Goal: Transaction & Acquisition: Purchase product/service

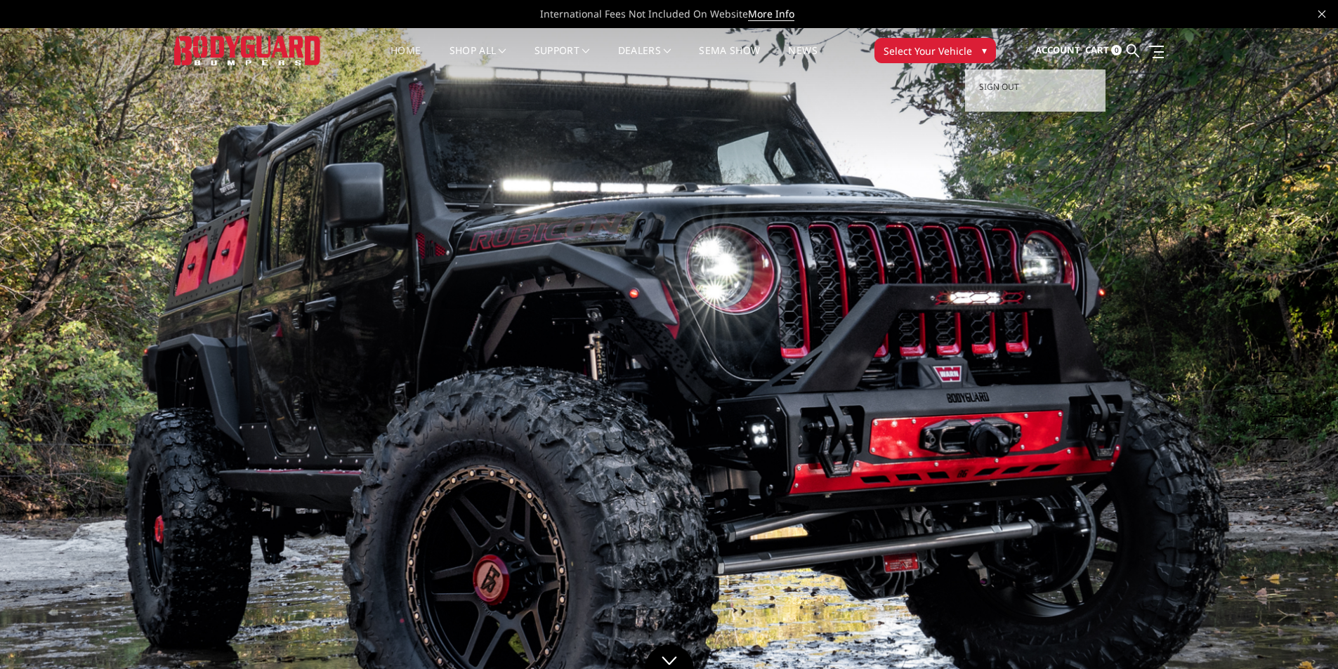
click at [1068, 52] on span "Account" at bounding box center [1057, 50] width 45 height 13
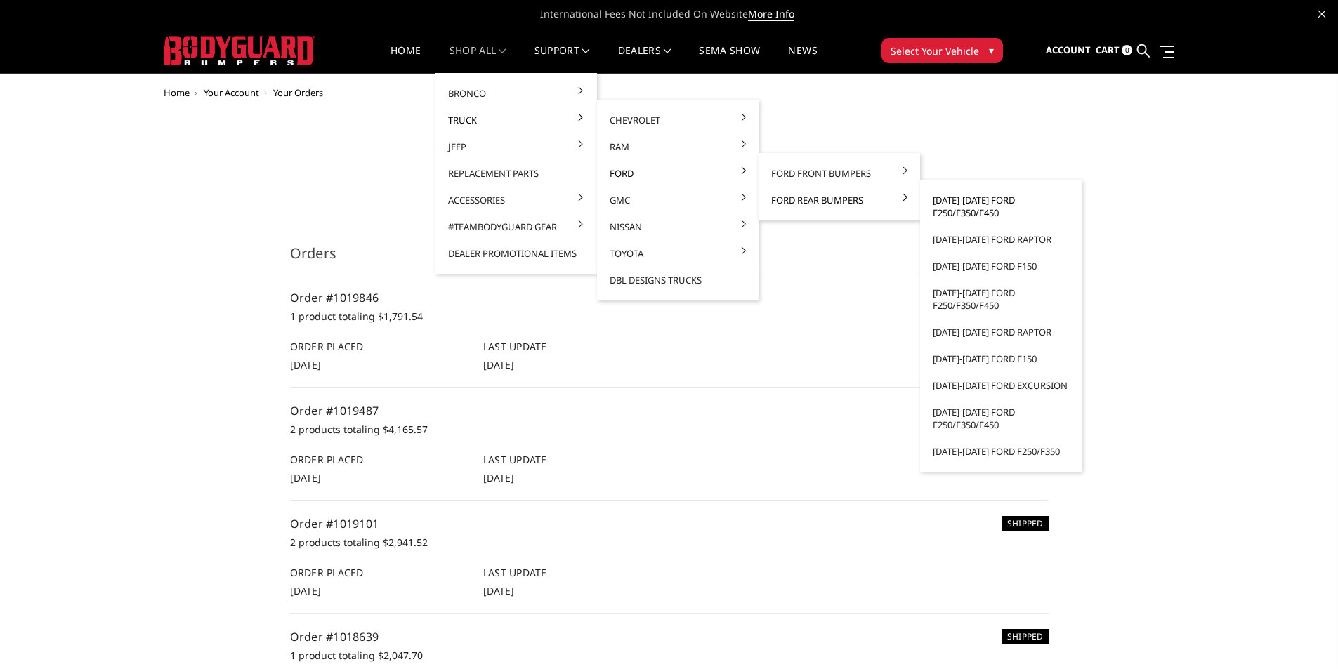
click at [962, 200] on link "[DATE]-[DATE] Ford F250/F350/F450" at bounding box center [1001, 206] width 150 height 39
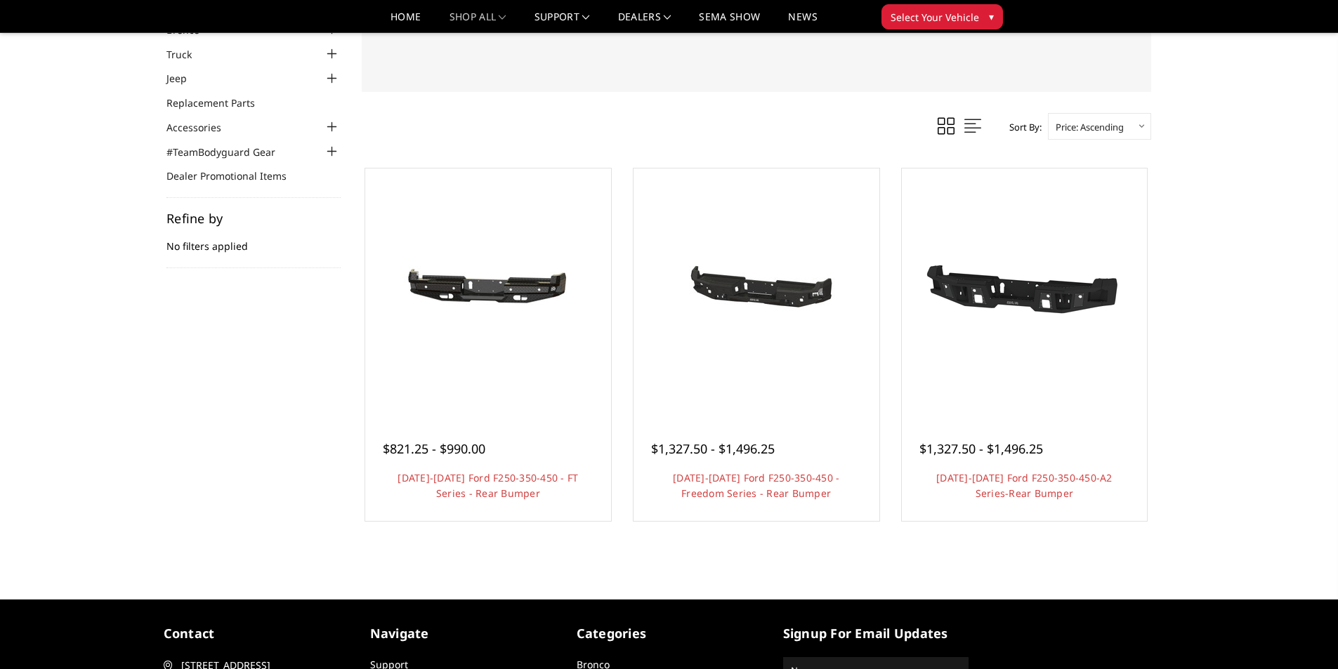
scroll to position [211, 0]
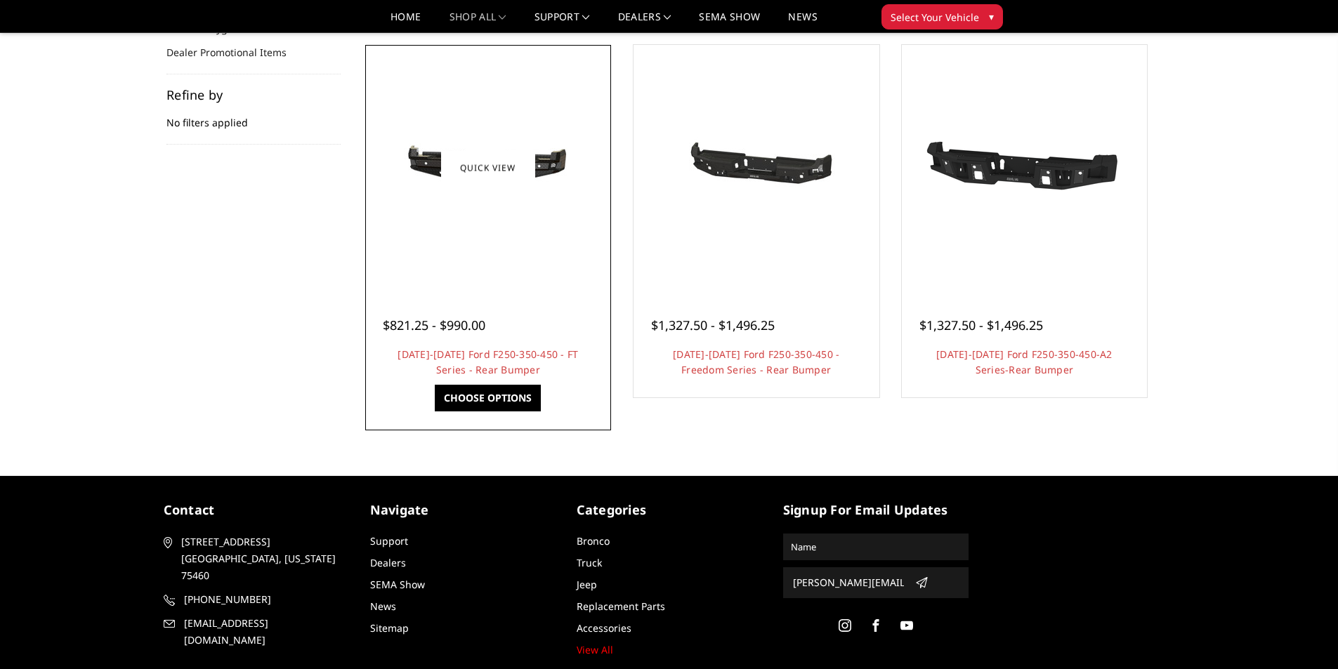
click at [498, 263] on div at bounding box center [488, 167] width 239 height 239
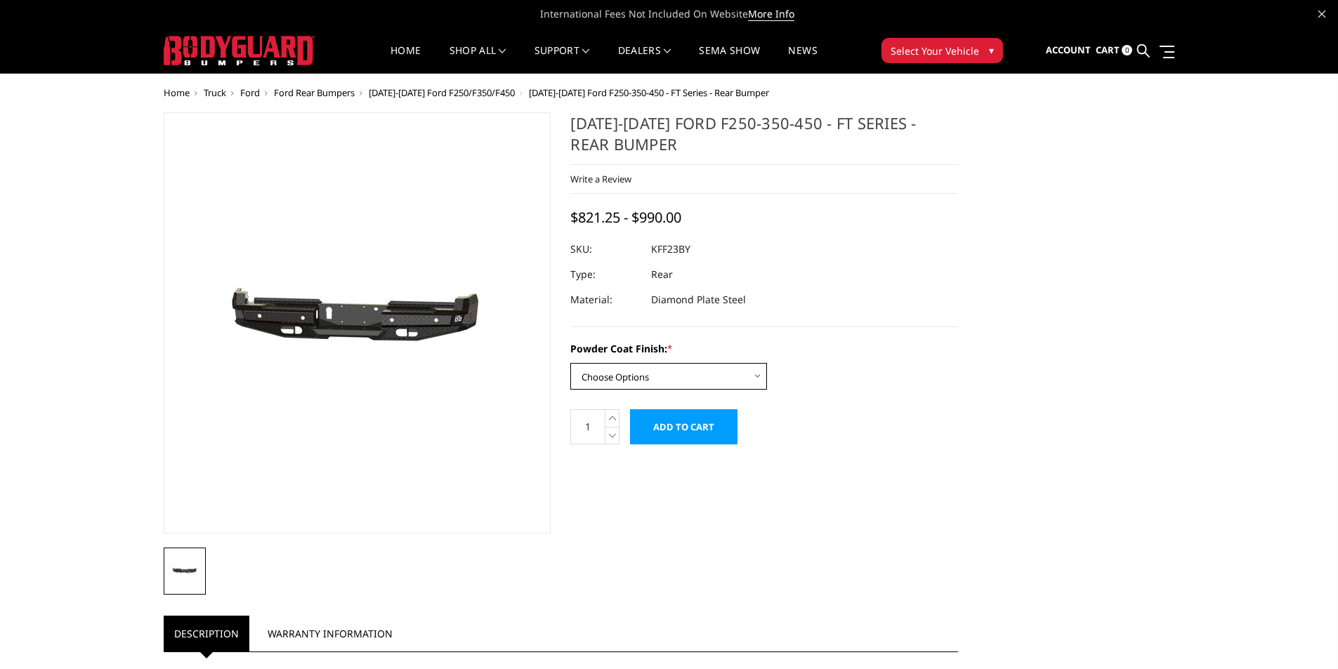
click at [629, 369] on select "Choose Options Bare Metal Gloss Black Powder Coat Textured Black Powder Coat" at bounding box center [668, 376] width 197 height 27
click at [764, 309] on dl "SKU: KFF23BY UPC: Type: Rear Material: Diamond Plate Steel" at bounding box center [764, 275] width 388 height 76
drag, startPoint x: 678, startPoint y: 366, endPoint x: 669, endPoint y: 380, distance: 16.4
click at [678, 366] on select "Choose Options Bare Metal Gloss Black Powder Coat Textured Black Powder Coat" at bounding box center [668, 376] width 197 height 27
click at [570, 363] on select "Choose Options Bare Metal Gloss Black Powder Coat Textured Black Powder Coat" at bounding box center [668, 376] width 197 height 27
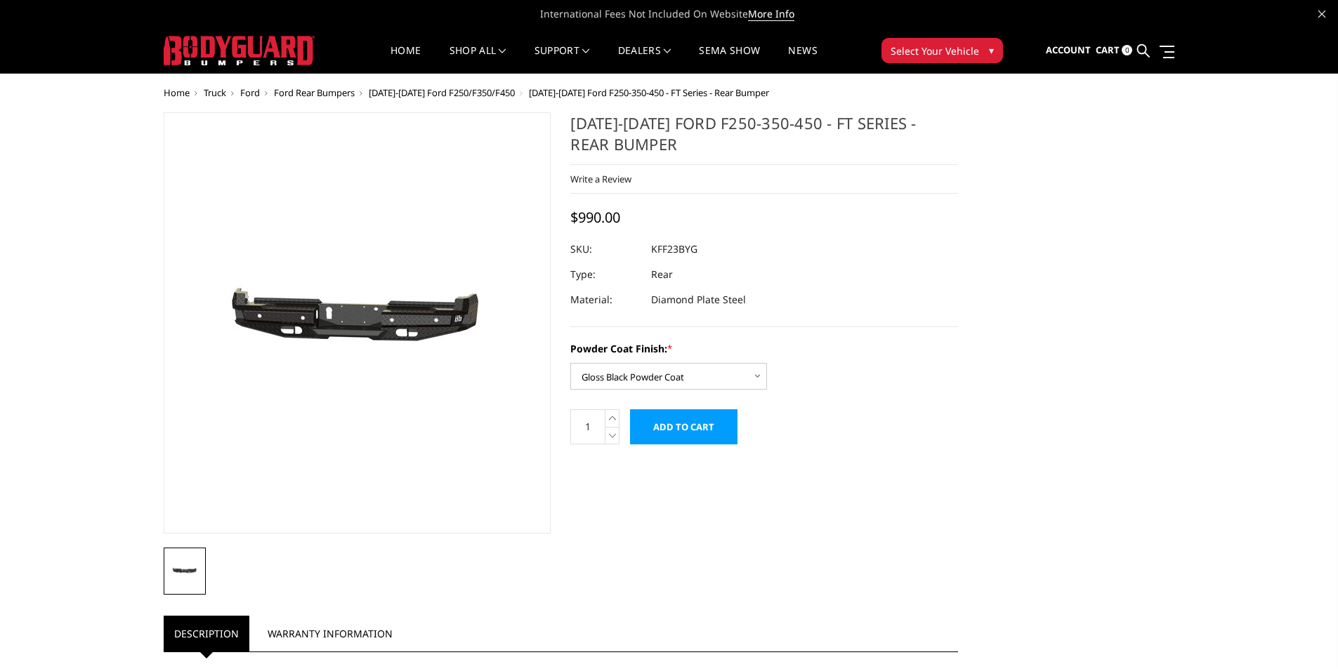
drag, startPoint x: 679, startPoint y: 249, endPoint x: 650, endPoint y: 249, distance: 29.5
click at [650, 249] on div at bounding box center [764, 249] width 388 height 25
drag, startPoint x: 649, startPoint y: 249, endPoint x: 674, endPoint y: 251, distance: 24.6
click at [674, 251] on dl "SKU: KFF23BYG UPC: Type: Rear Material: Diamond Plate Steel" at bounding box center [764, 275] width 388 height 76
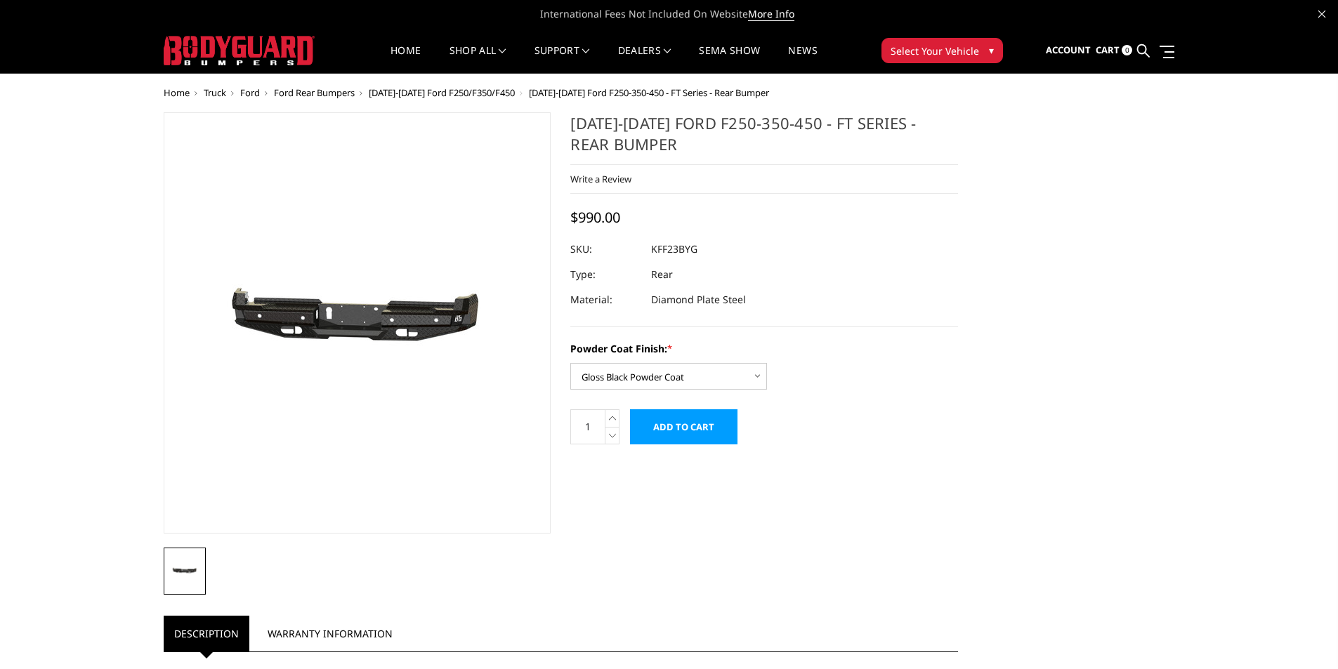
click at [671, 251] on dd "KFF23BYG" at bounding box center [674, 249] width 46 height 25
click at [676, 251] on dd "KFF23BYG" at bounding box center [674, 249] width 46 height 25
click at [678, 251] on dd "KFF23BYG" at bounding box center [674, 249] width 46 height 25
click at [683, 253] on dd "KFF23BYG" at bounding box center [674, 249] width 46 height 25
click at [690, 252] on dd "KFF23BYG" at bounding box center [674, 249] width 46 height 25
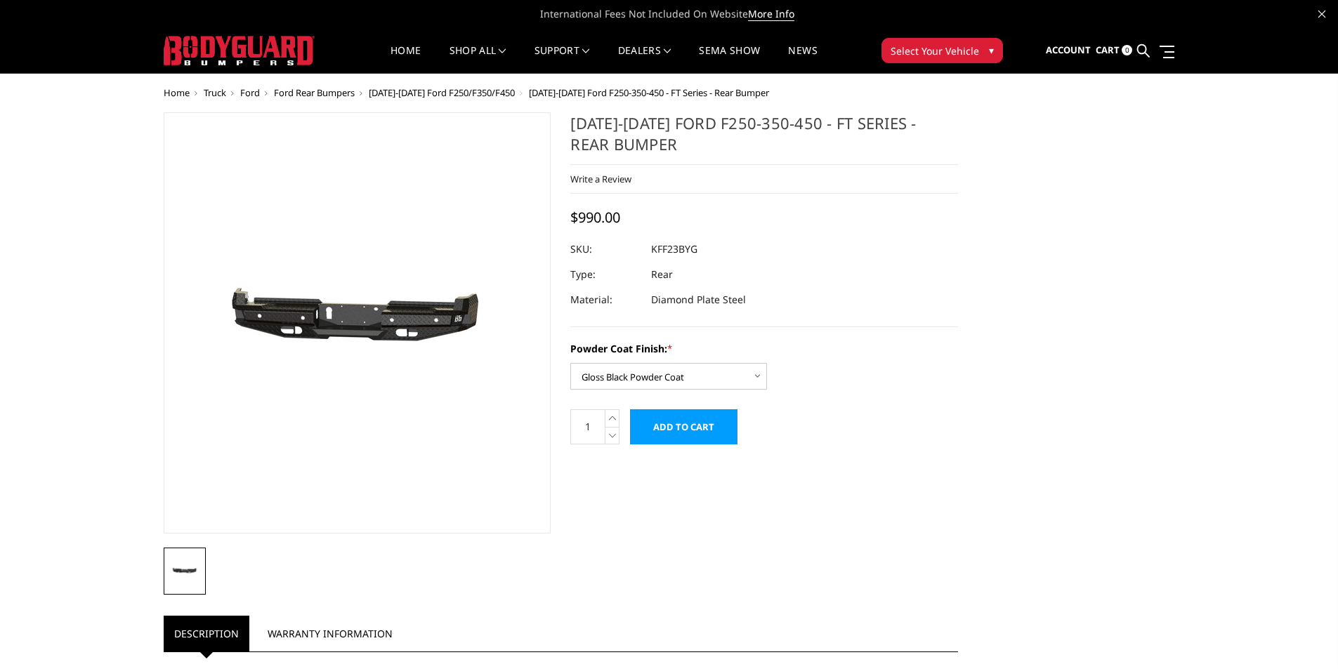
drag, startPoint x: 685, startPoint y: 251, endPoint x: 662, endPoint y: 250, distance: 22.5
click at [662, 250] on dd "KFF23BYG" at bounding box center [674, 249] width 46 height 25
click at [695, 248] on dd "KFF23BYG" at bounding box center [674, 249] width 46 height 25
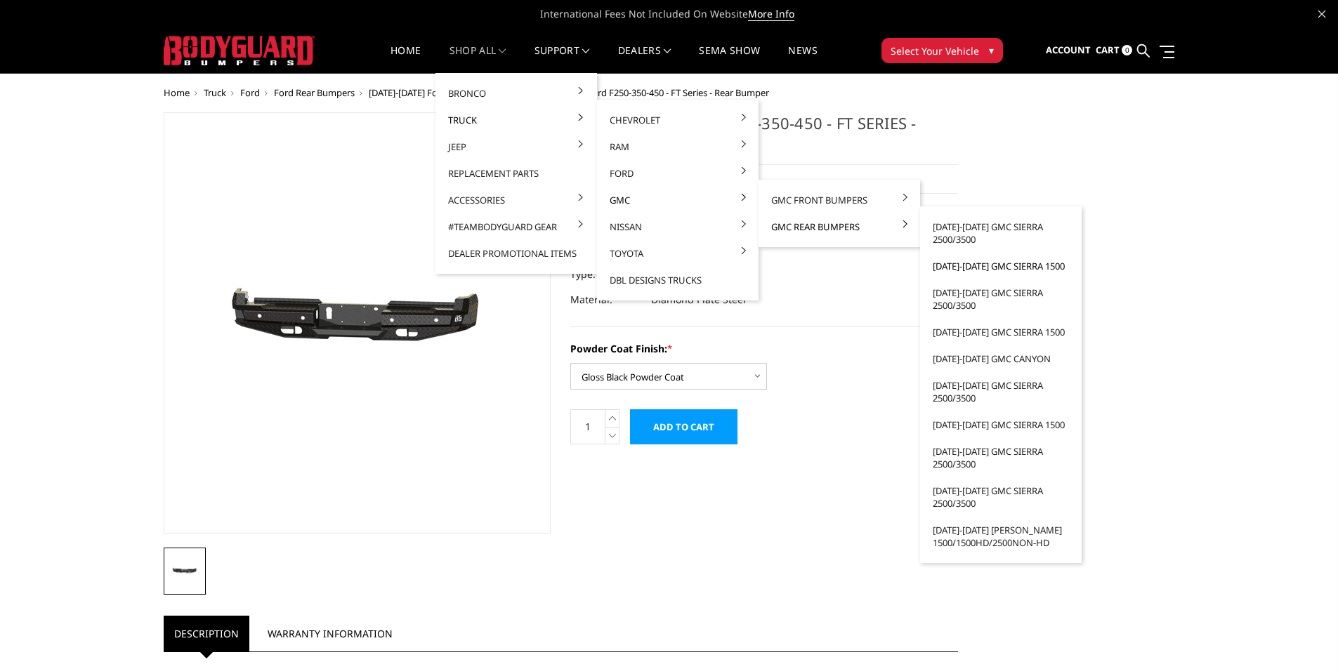
click at [920, 259] on li "2019-2025 GMC Sierra 1500" at bounding box center [1001, 266] width 162 height 27
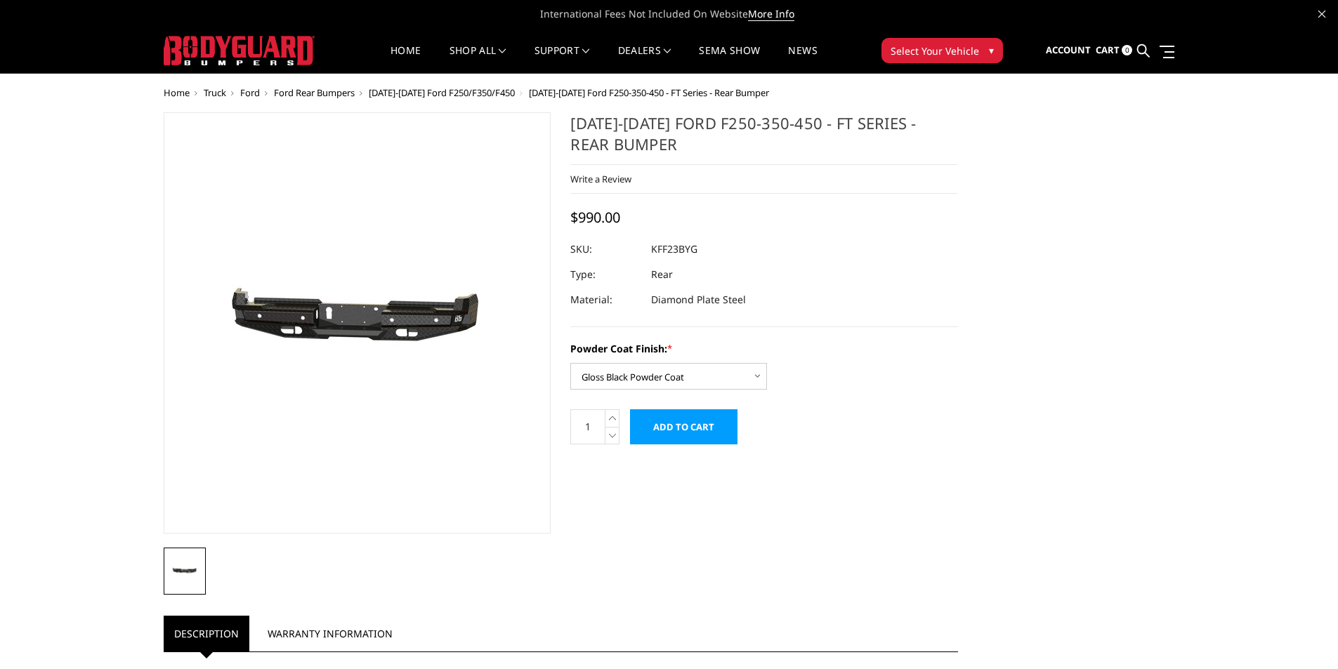
click at [882, 315] on div "2023-2025 Ford F250-350-450 - FT Series - Rear Bumper Write a Review Write a Re…" at bounding box center [764, 219] width 388 height 215
click at [676, 367] on select "Choose Options Bare Metal Gloss Black Powder Coat Textured Black Powder Coat" at bounding box center [668, 376] width 197 height 27
click at [570, 363] on select "Choose Options Bare Metal Gloss Black Powder Coat Textured Black Powder Coat" at bounding box center [668, 376] width 197 height 27
click at [681, 380] on select "Choose Options Bare Metal Gloss Black Powder Coat Textured Black Powder Coat" at bounding box center [668, 376] width 197 height 27
select select "3421"
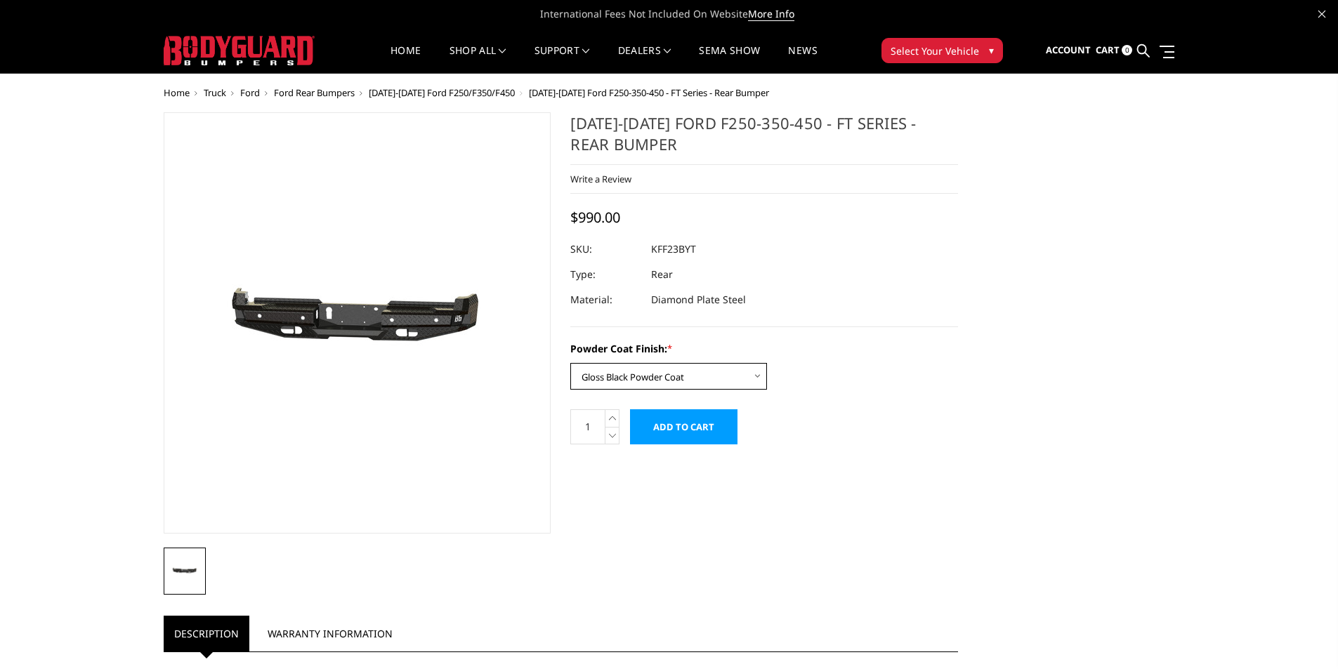
click at [570, 363] on select "Choose Options Bare Metal Gloss Black Powder Coat Textured Black Powder Coat" at bounding box center [668, 376] width 197 height 27
drag, startPoint x: 717, startPoint y: 262, endPoint x: 653, endPoint y: 249, distance: 65.2
click at [653, 249] on dl "SKU: KFF23BYG UPC: Type: Rear Material: Diamond Plate Steel" at bounding box center [764, 275] width 388 height 76
drag, startPoint x: 653, startPoint y: 249, endPoint x: 702, endPoint y: 247, distance: 48.5
click at [702, 247] on dl "SKU: KFF23BYG UPC: Type: Rear Material: Diamond Plate Steel" at bounding box center [764, 275] width 388 height 76
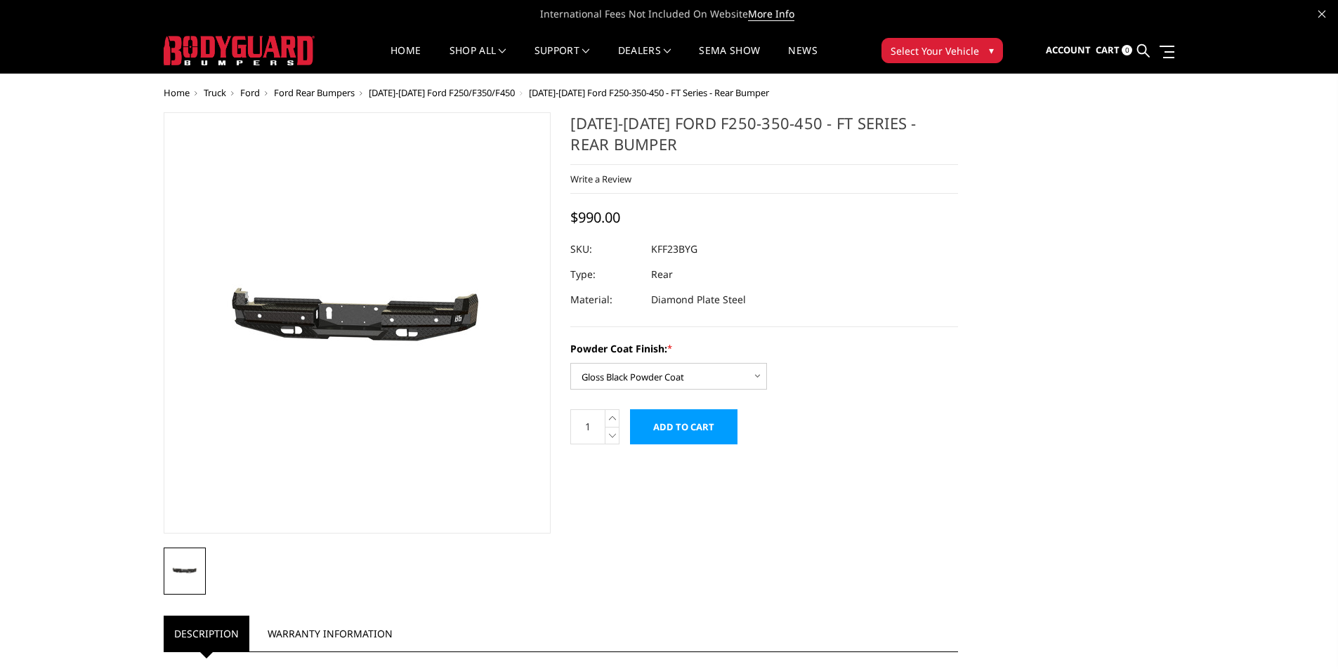
drag, startPoint x: 702, startPoint y: 247, endPoint x: 653, endPoint y: 247, distance: 49.2
click at [653, 247] on dl "SKU: KFF23BYG UPC: Type: Rear Material: Diamond Plate Steel" at bounding box center [764, 275] width 388 height 76
click at [650, 247] on div at bounding box center [764, 249] width 388 height 25
drag, startPoint x: 650, startPoint y: 247, endPoint x: 688, endPoint y: 244, distance: 38.0
click at [688, 244] on dl "SKU: KFF23BYG UPC: Type: Rear Material: Diamond Plate Steel" at bounding box center [764, 275] width 388 height 76
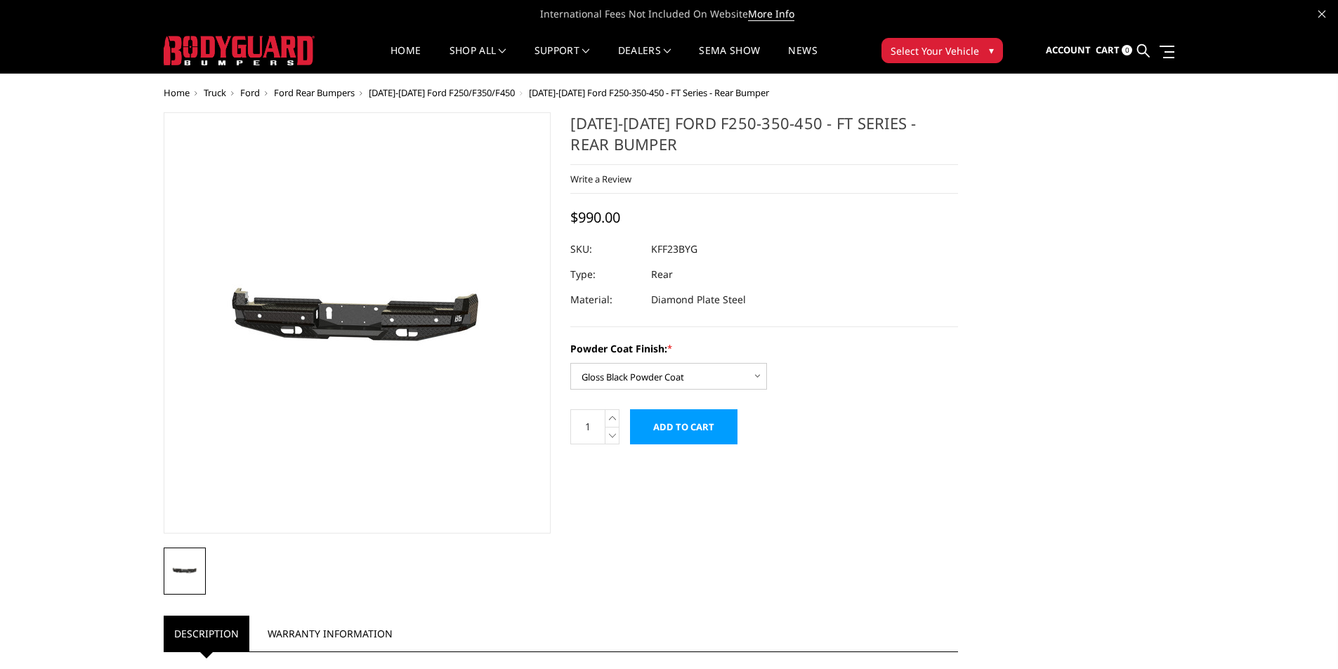
click at [679, 437] on input "Add to Cart" at bounding box center [683, 427] width 107 height 35
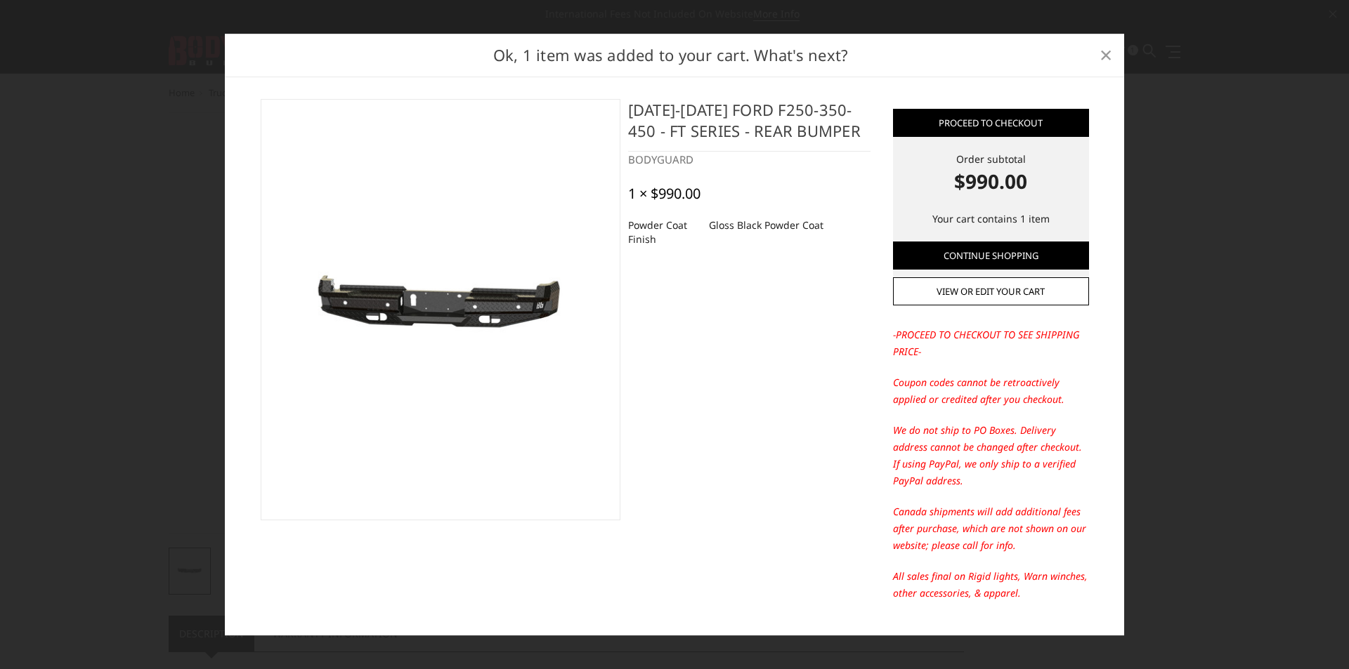
click at [1108, 51] on span "×" at bounding box center [1105, 54] width 13 height 30
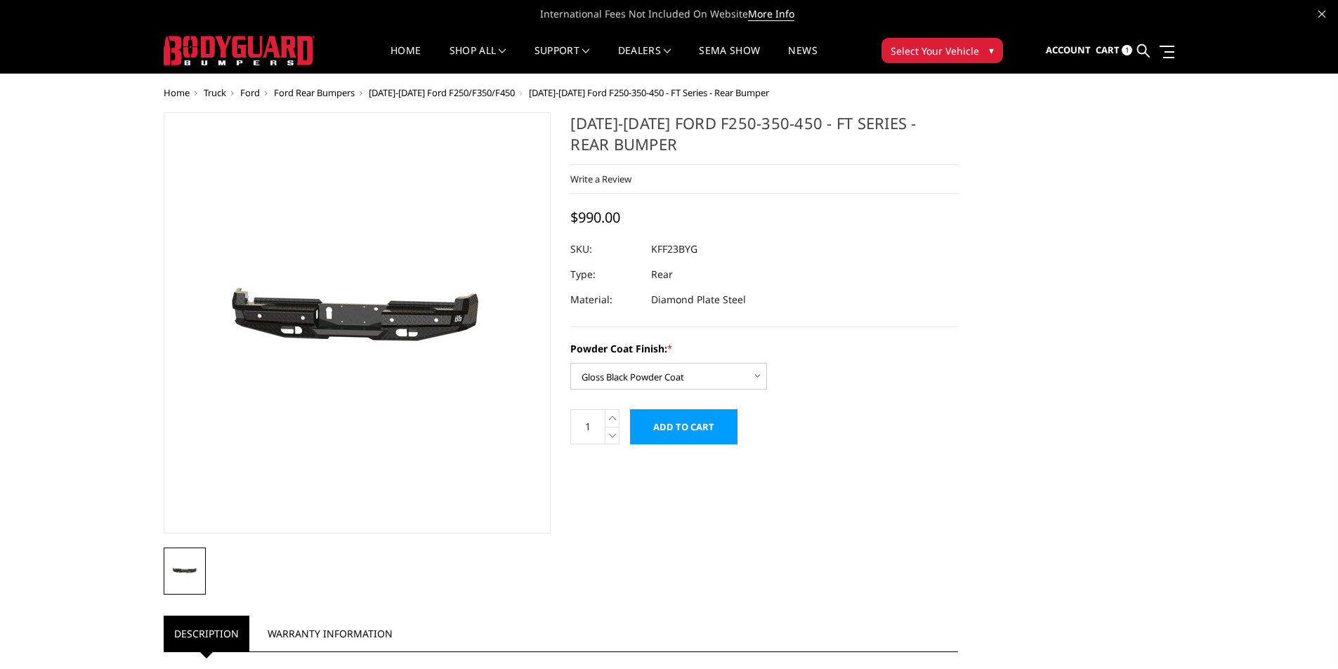
click at [1112, 53] on span "Cart" at bounding box center [1108, 50] width 24 height 13
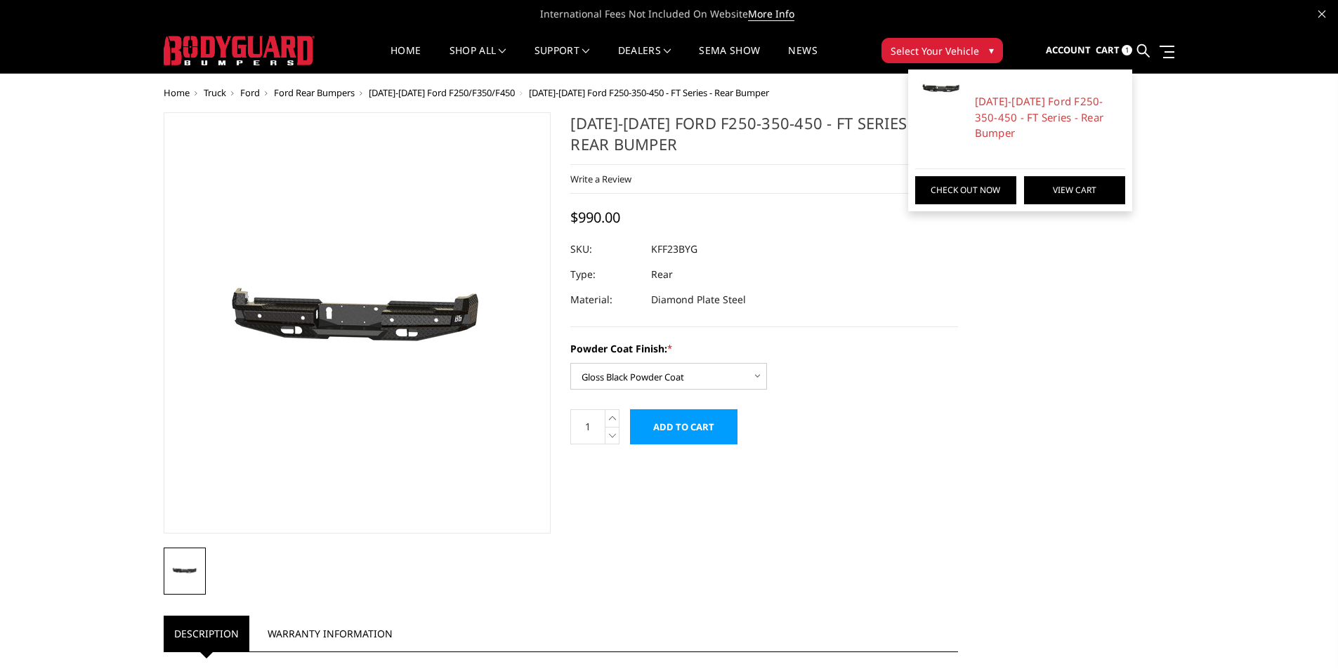
click at [1058, 176] on link "View Cart" at bounding box center [1074, 190] width 101 height 28
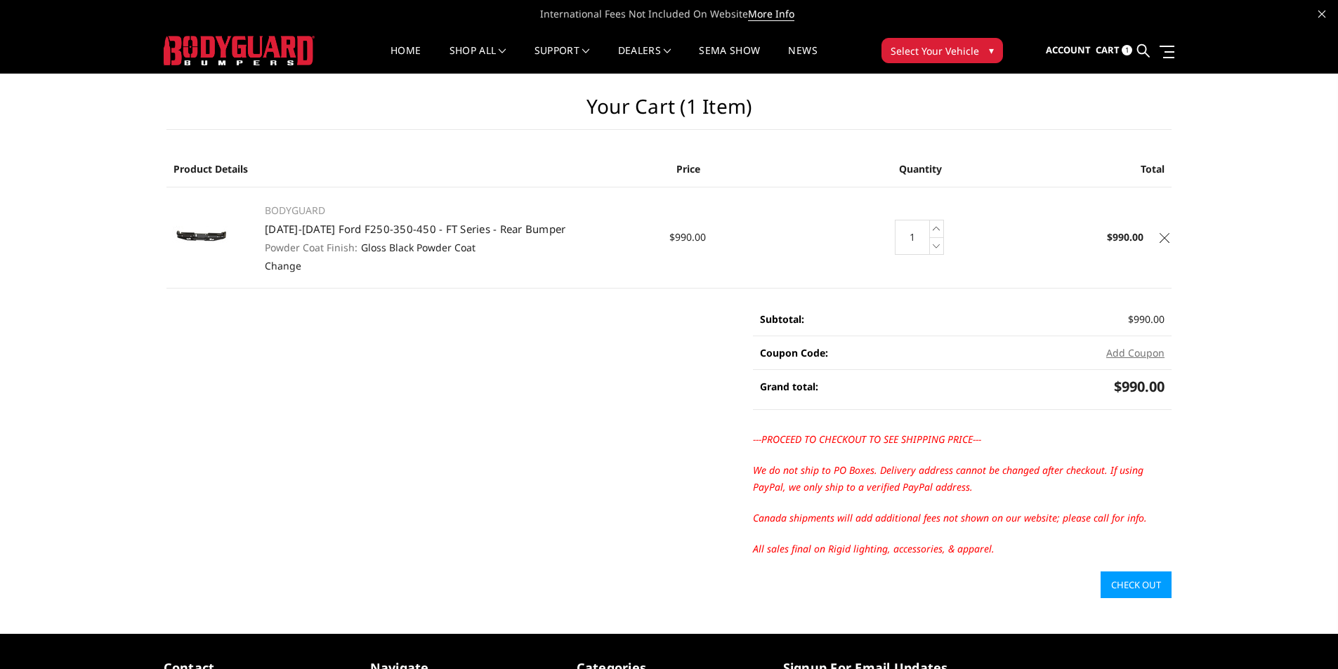
click at [1165, 239] on icon at bounding box center [1165, 238] width 10 height 10
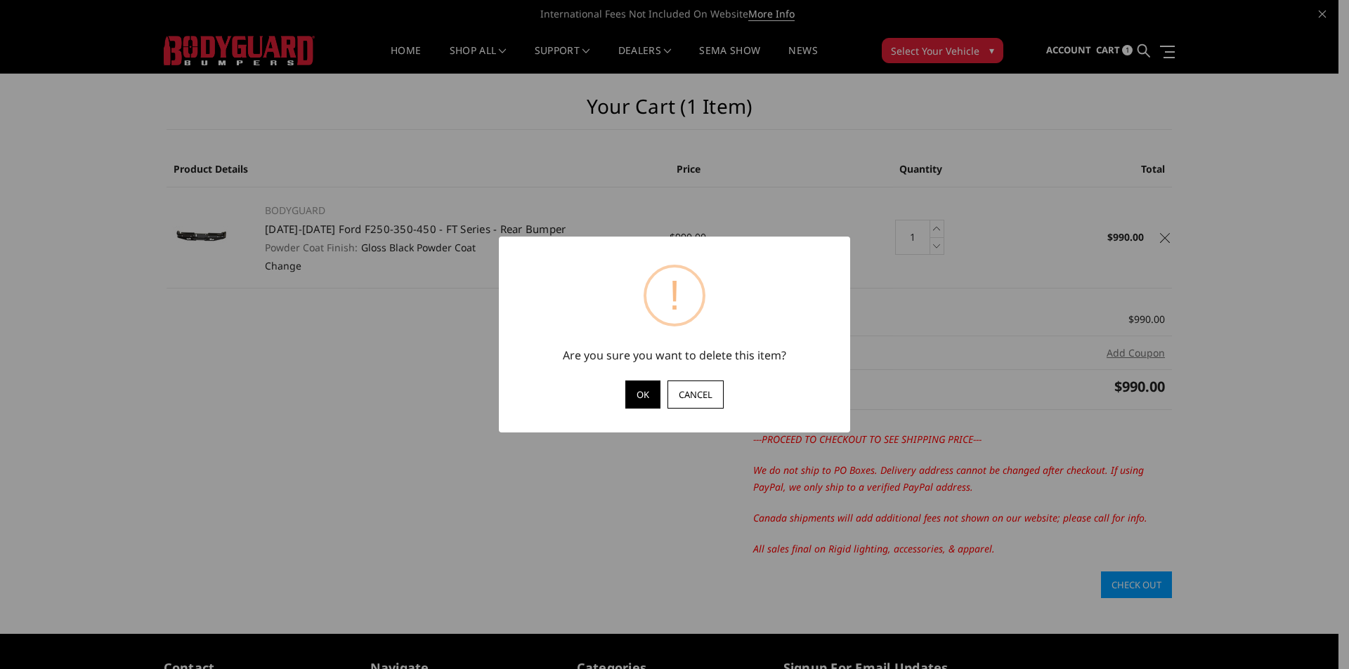
click at [655, 381] on button "OK" at bounding box center [642, 395] width 35 height 28
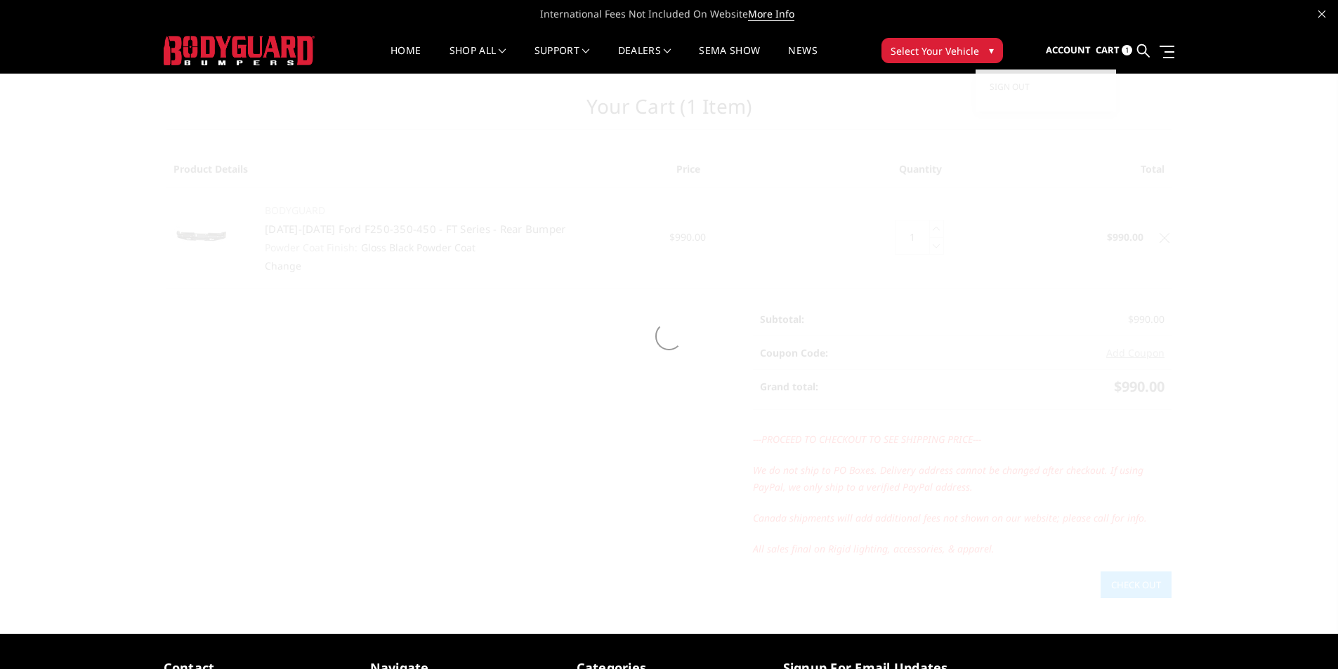
click at [1074, 52] on span "Account" at bounding box center [1068, 50] width 45 height 13
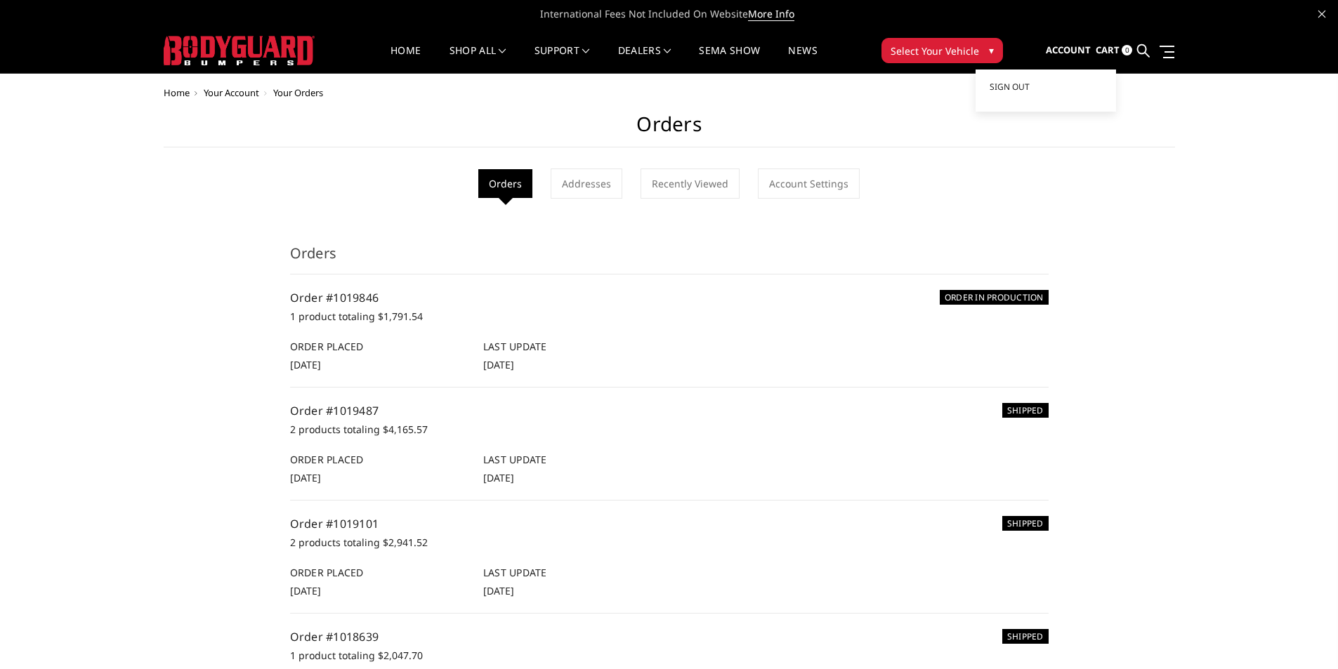
click at [1074, 52] on span "Account" at bounding box center [1068, 50] width 45 height 13
click at [1044, 79] on link "Sign out" at bounding box center [1046, 87] width 112 height 21
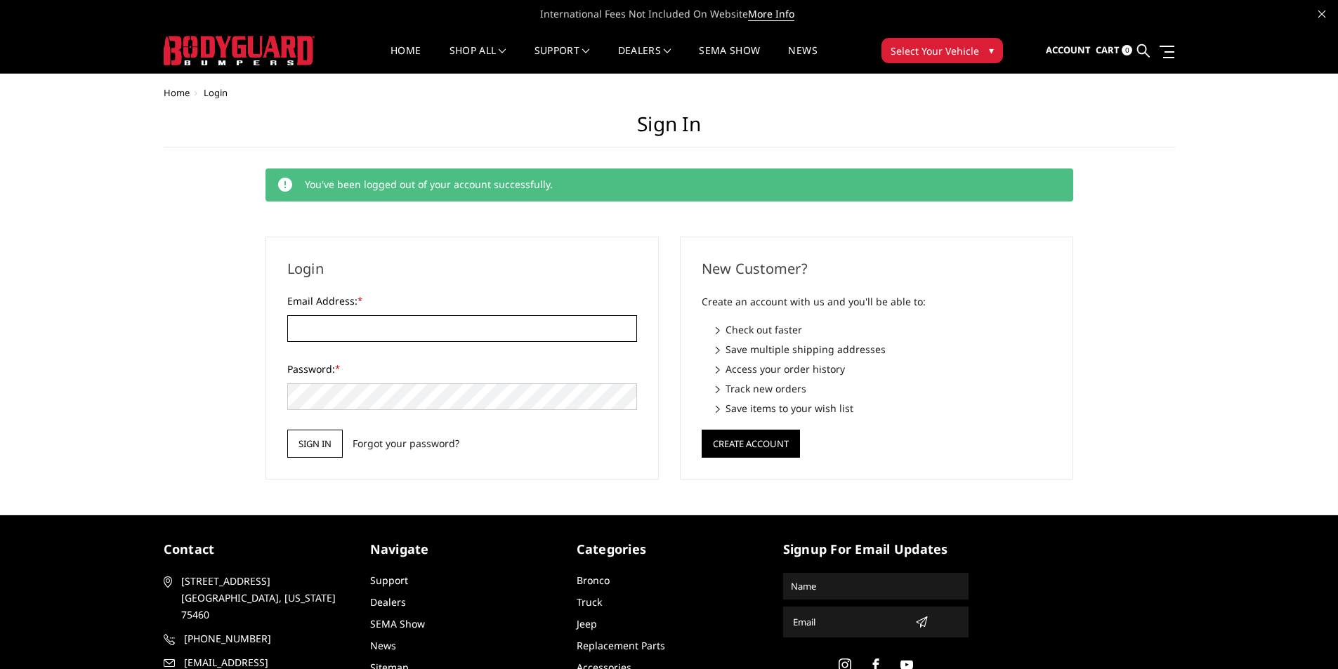
type input "[PERSON_NAME][EMAIL_ADDRESS][DOMAIN_NAME]"
click at [322, 435] on input "Sign in" at bounding box center [314, 444] width 55 height 28
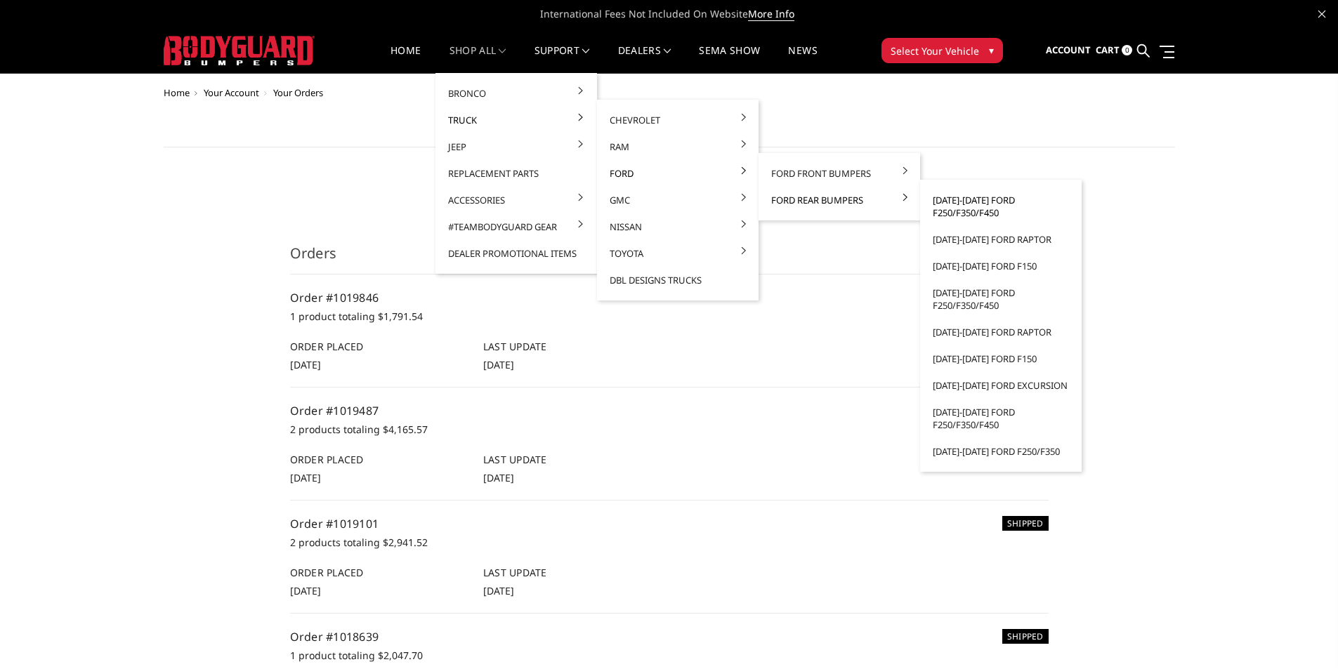
click at [962, 204] on link "[DATE]-[DATE] Ford F250/F350/F450" at bounding box center [1001, 206] width 150 height 39
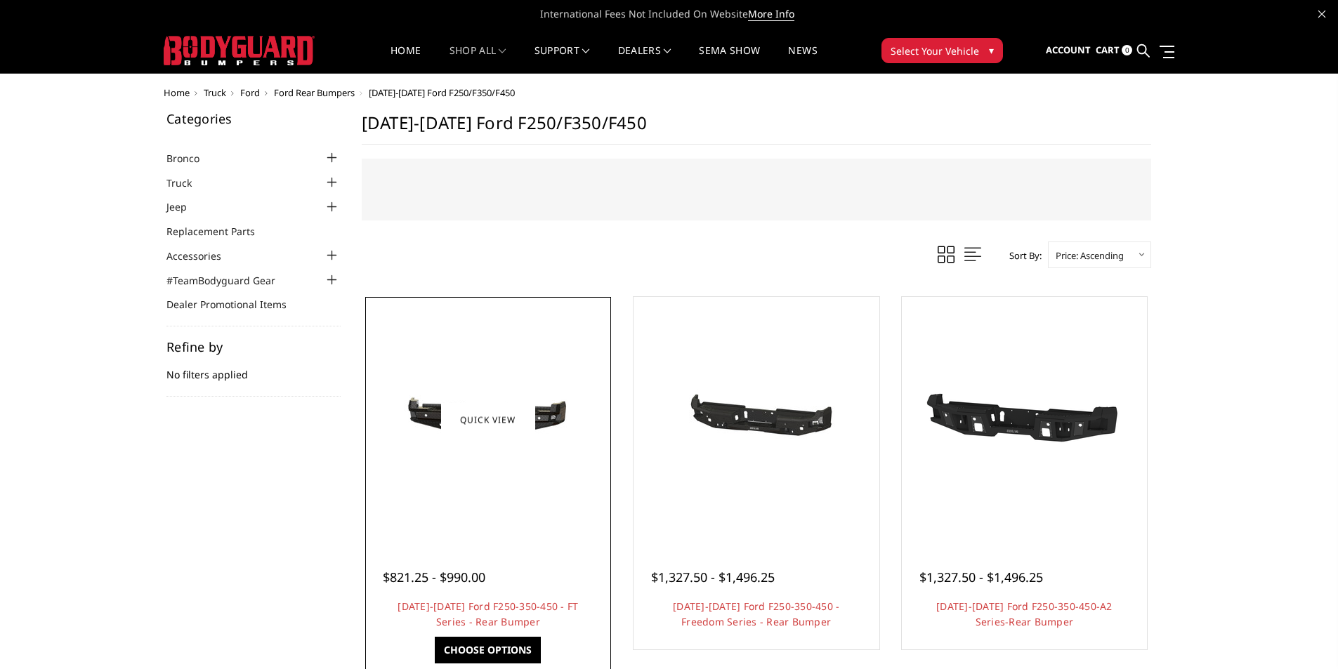
click at [509, 486] on div at bounding box center [488, 420] width 239 height 239
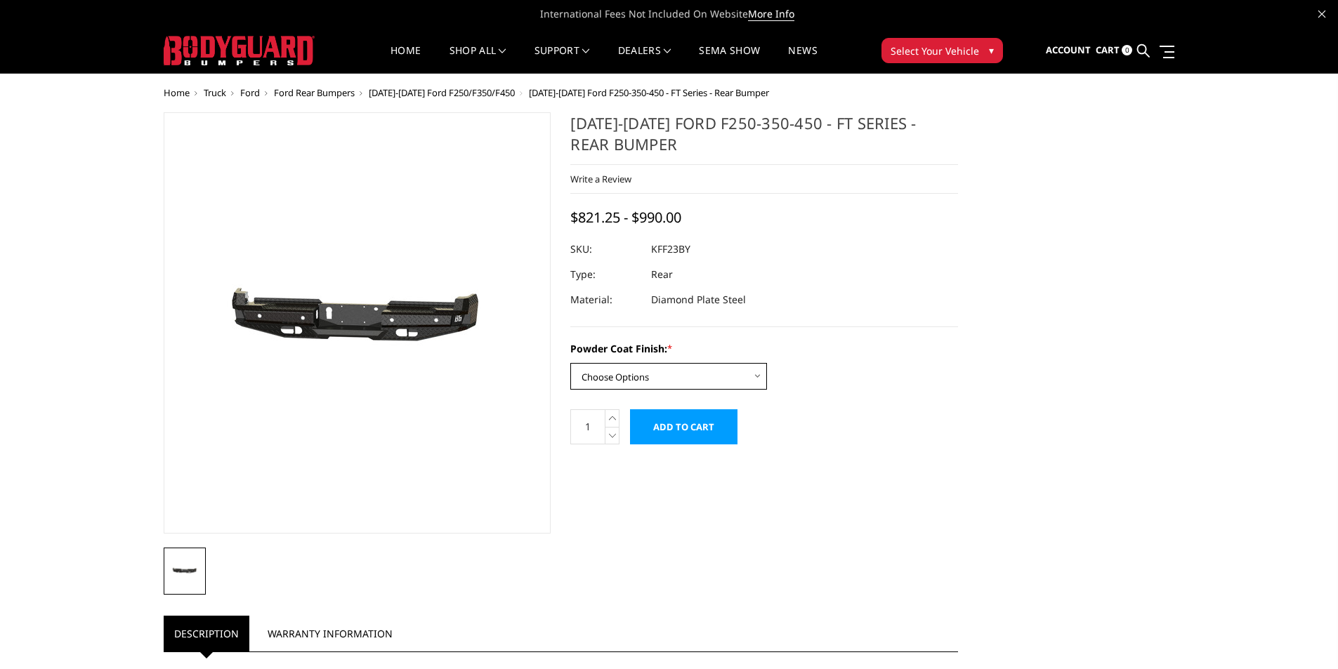
click at [628, 385] on select "Choose Options Bare Metal Gloss Black Powder Coat Textured Black Powder Coat" at bounding box center [668, 376] width 197 height 27
select select "3421"
click at [570, 363] on select "Choose Options Bare Metal Gloss Black Powder Coat Textured Black Powder Coat" at bounding box center [668, 376] width 197 height 27
click at [653, 247] on dd "KFF23BYG" at bounding box center [674, 249] width 46 height 25
drag, startPoint x: 660, startPoint y: 248, endPoint x: 693, endPoint y: 249, distance: 32.3
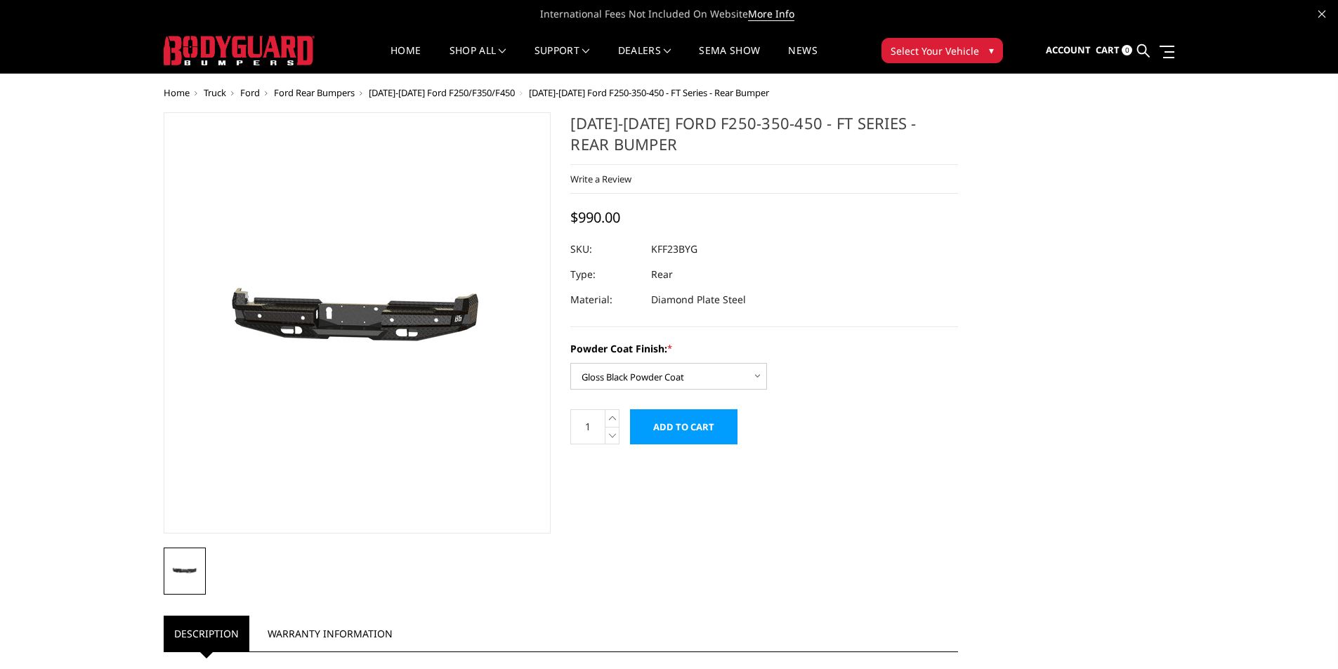
click at [693, 249] on dd "KFF23BYG" at bounding box center [674, 249] width 46 height 25
click at [697, 424] on input "Add to Cart" at bounding box center [683, 427] width 107 height 35
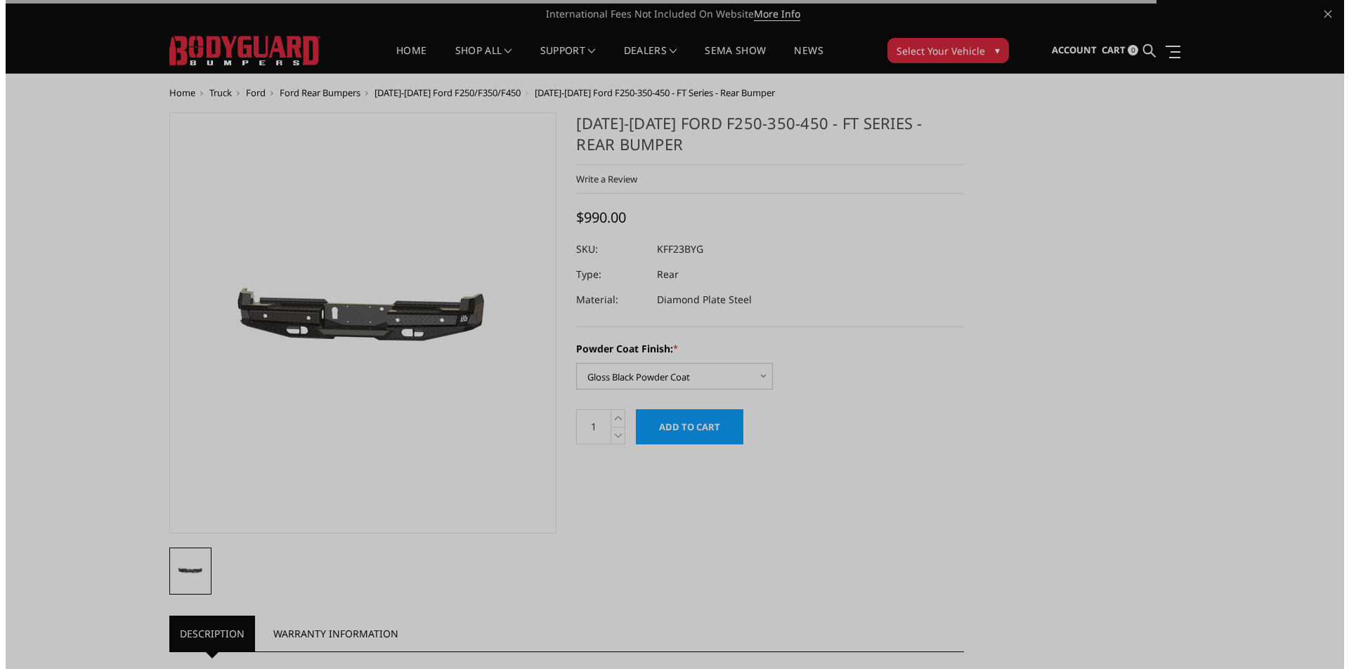
scroll to position [140, 0]
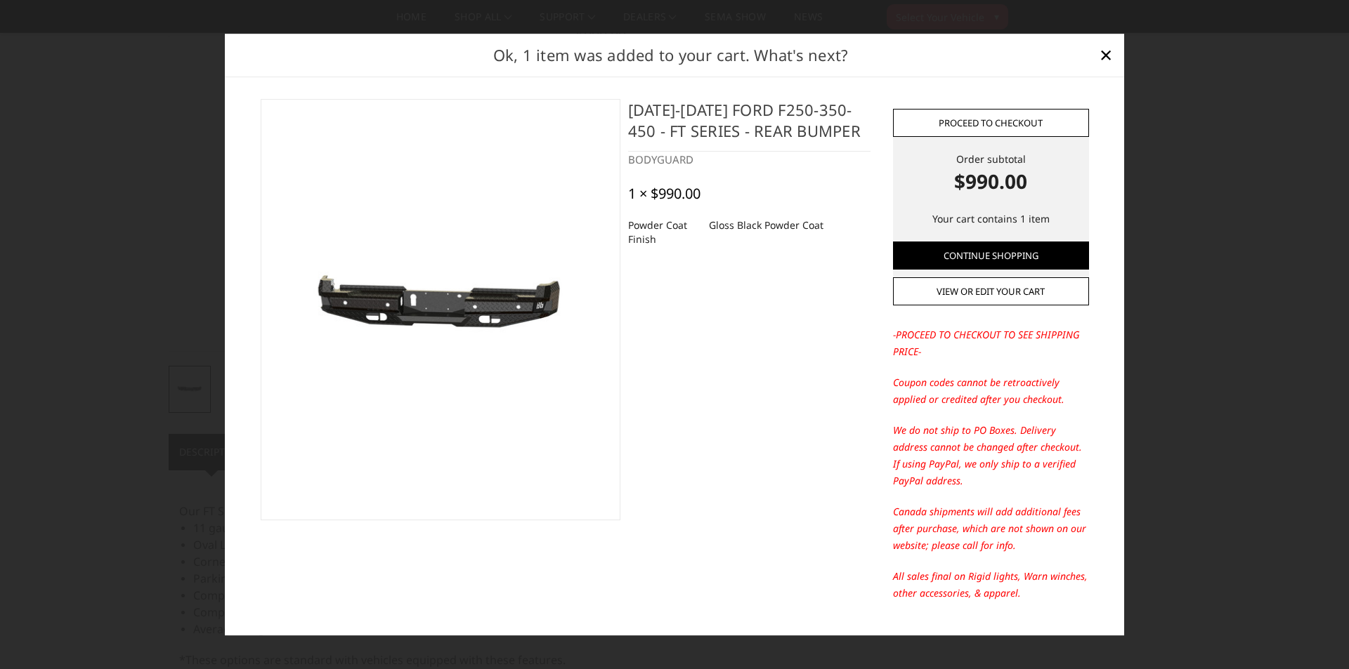
click at [1017, 111] on link "Proceed to checkout" at bounding box center [991, 123] width 196 height 28
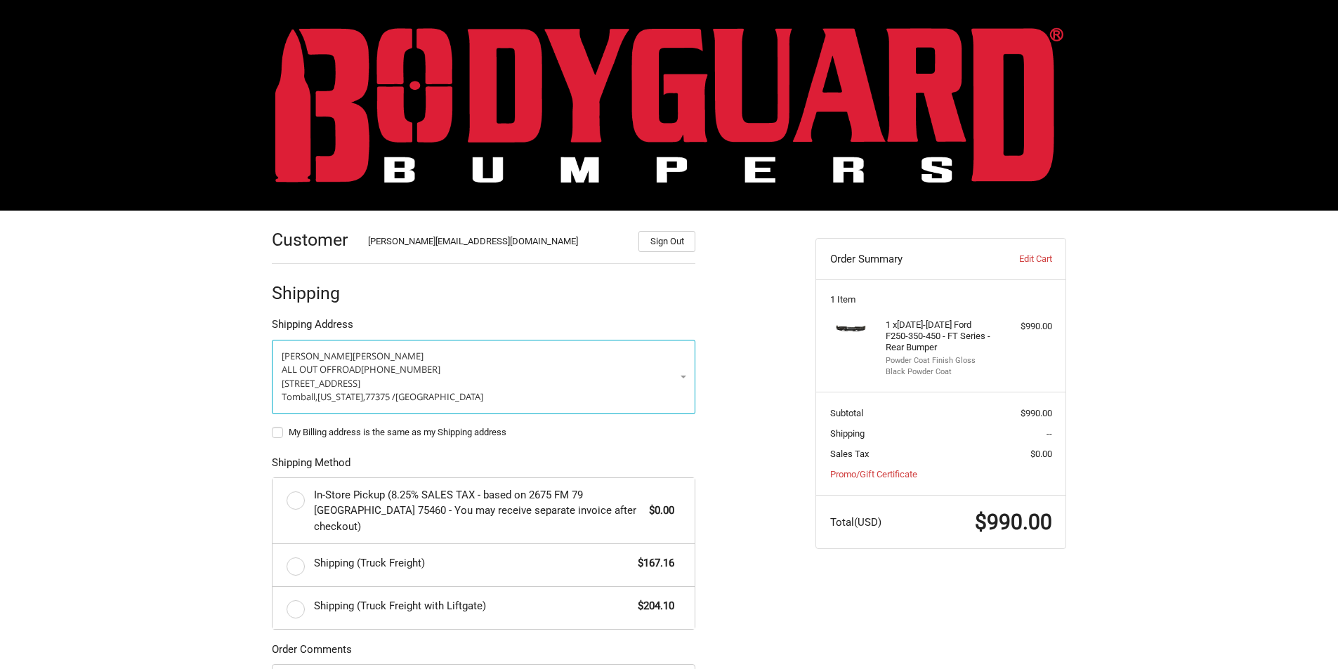
scroll to position [70, 0]
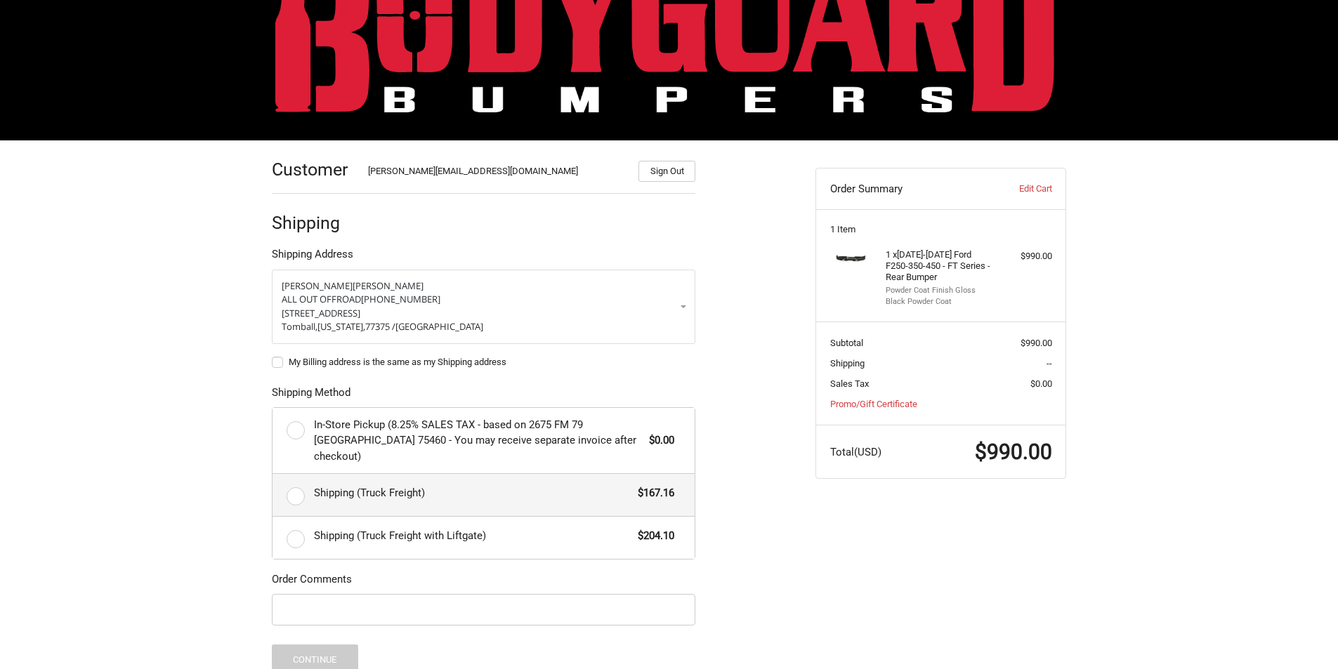
click at [297, 477] on label "Shipping (Truck Freight) $167.16" at bounding box center [484, 495] width 422 height 42
click at [273, 475] on input "Shipping (Truck Freight) $167.16" at bounding box center [273, 474] width 1 height 1
radio input "true"
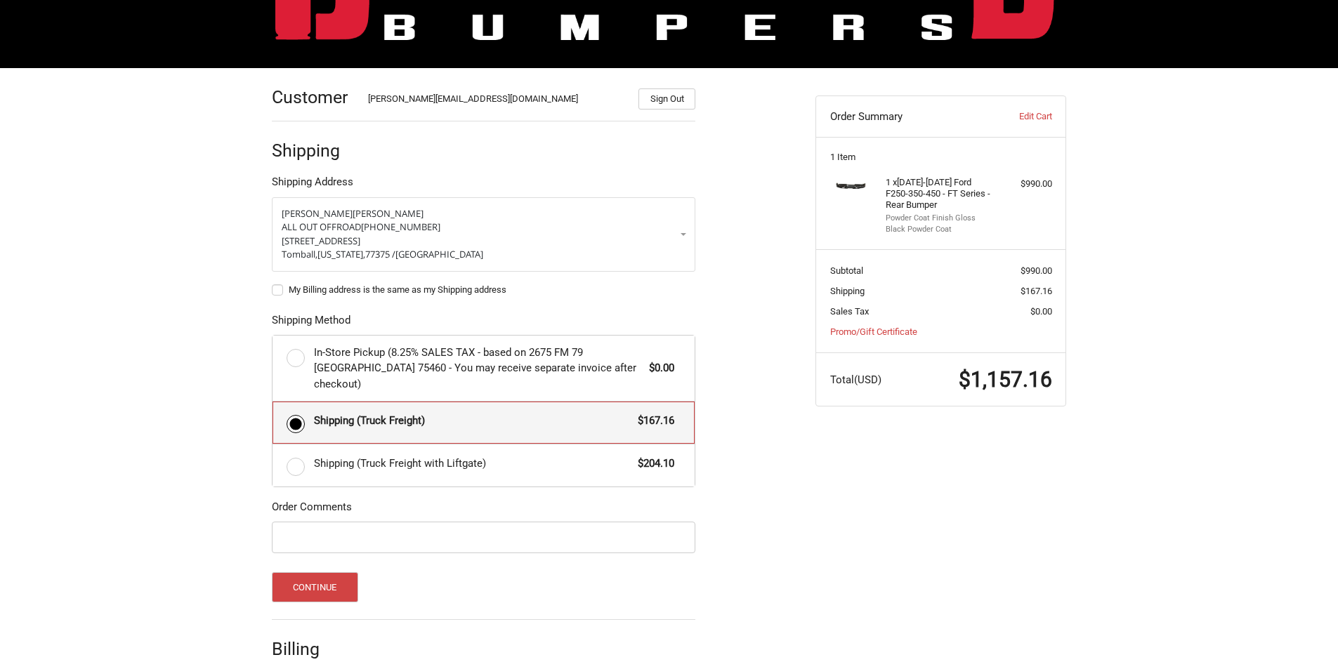
scroll to position [198, 0]
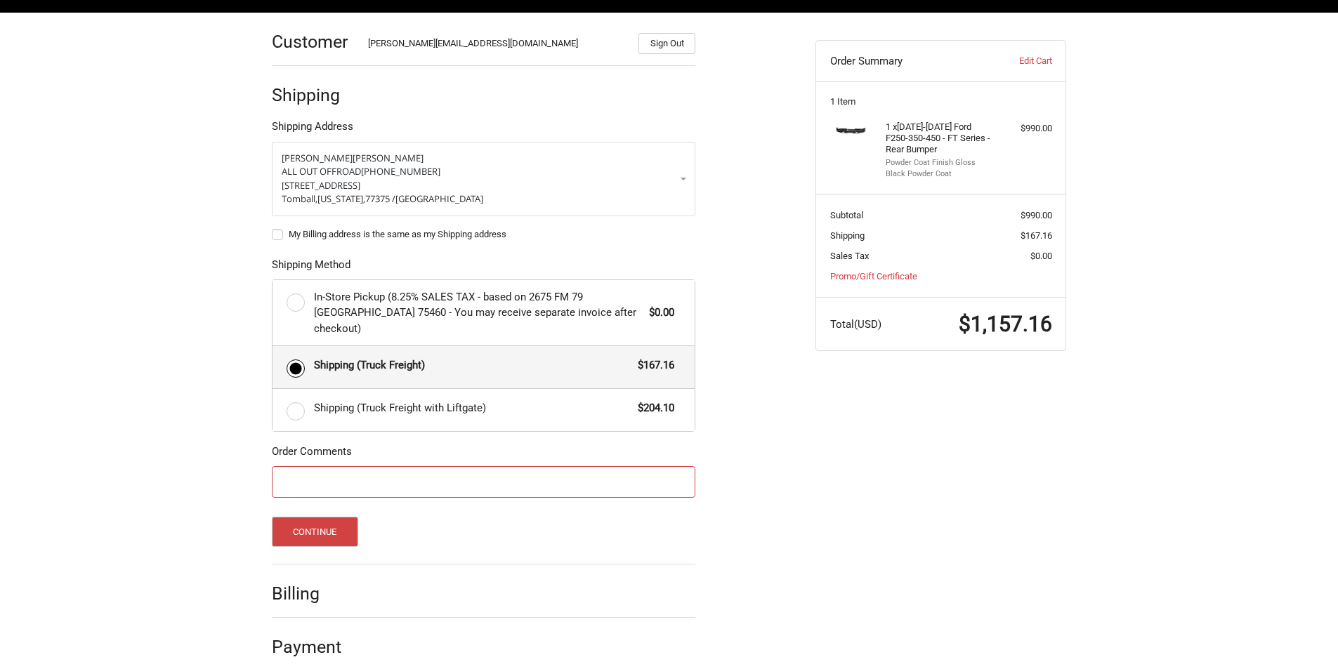
click at [344, 471] on input "Order Comments" at bounding box center [484, 482] width 424 height 32
paste input "4-74861"
type input "PO # 4-74861 CRB"
click at [414, 517] on div "Continue" at bounding box center [484, 532] width 424 height 30
drag, startPoint x: 1060, startPoint y: 234, endPoint x: 1024, endPoint y: 235, distance: 35.9
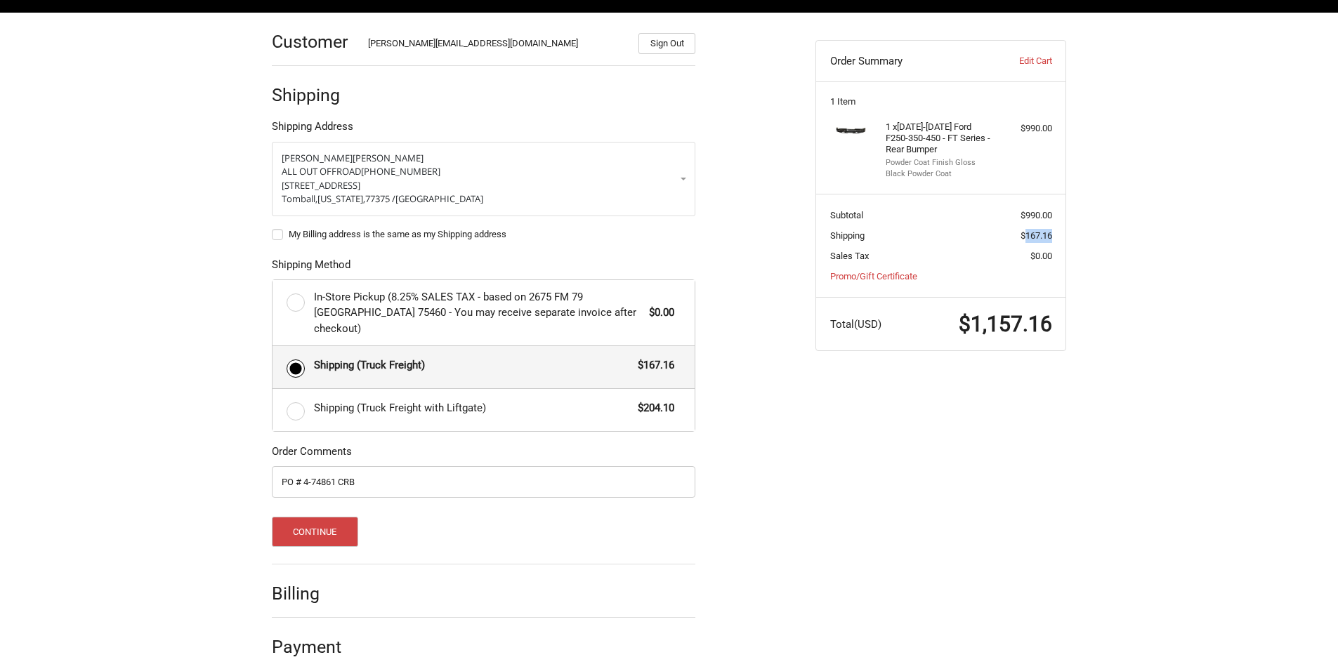
click at [1024, 235] on section "Subtotal $990.00 Shipping $167.16 Sales Tax $0.00 Promo/Gift Certificate" at bounding box center [940, 245] width 249 height 103
copy span "167.16"
click at [318, 517] on button "Continue" at bounding box center [315, 532] width 86 height 30
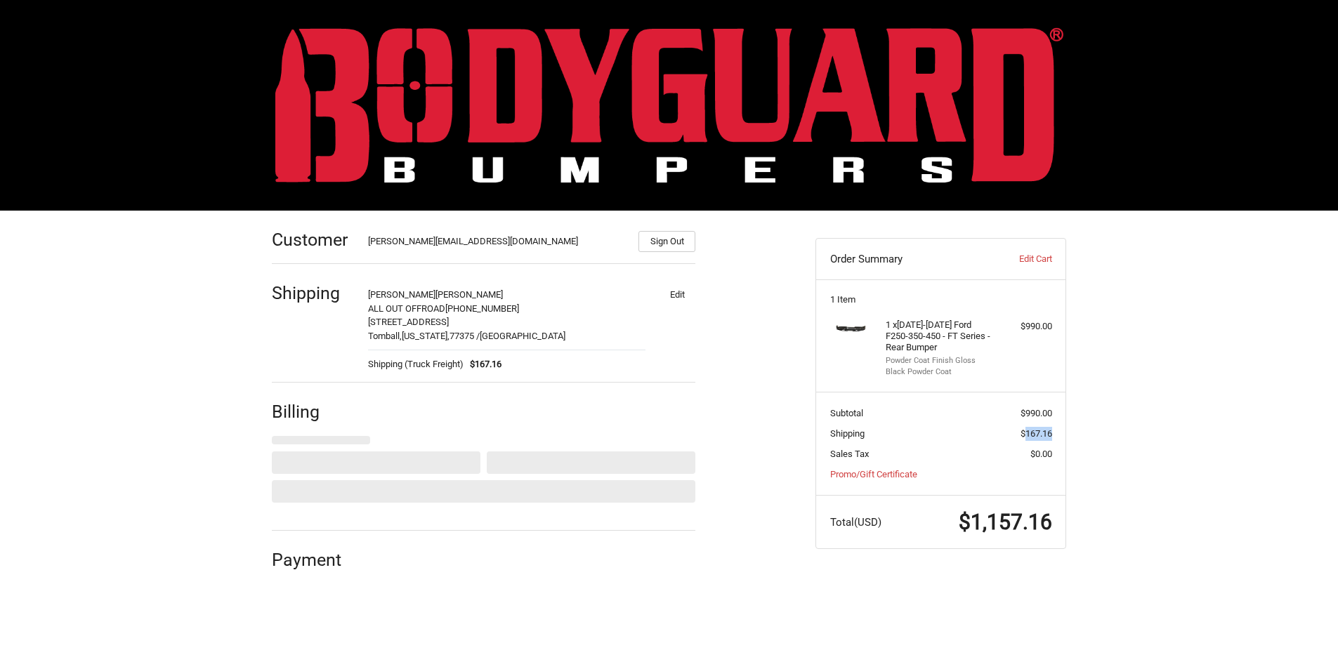
scroll to position [0, 0]
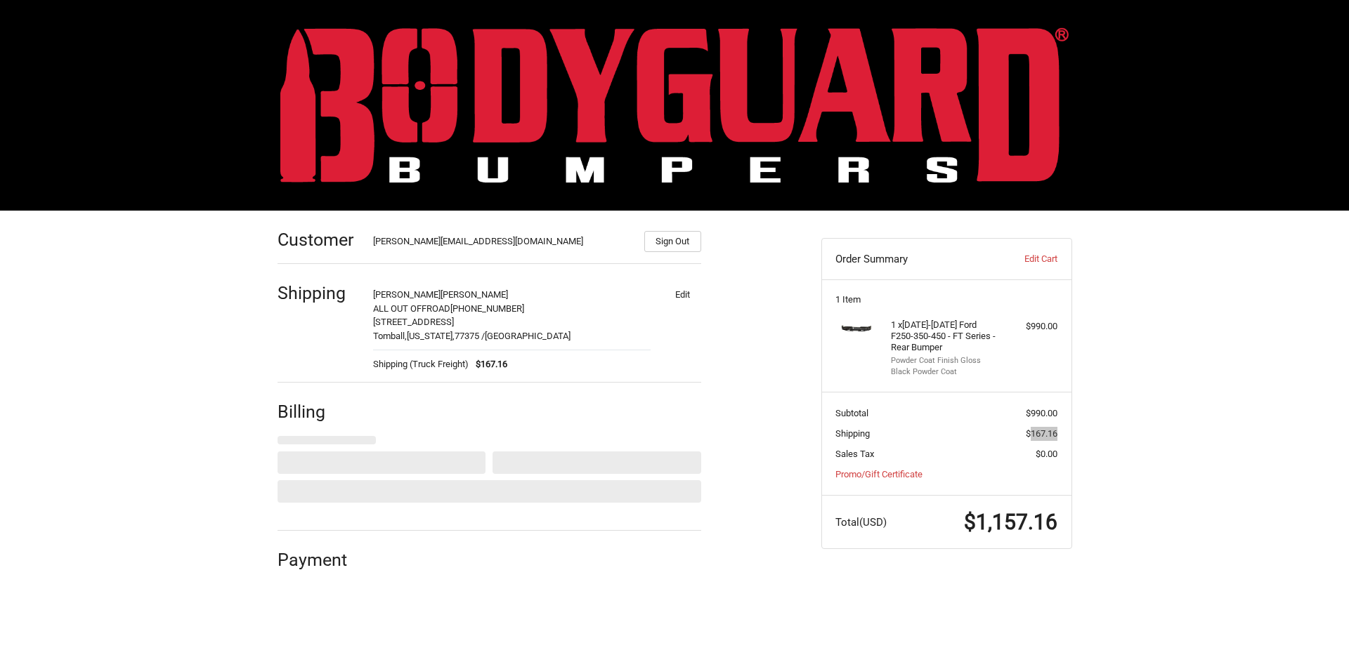
select select "US"
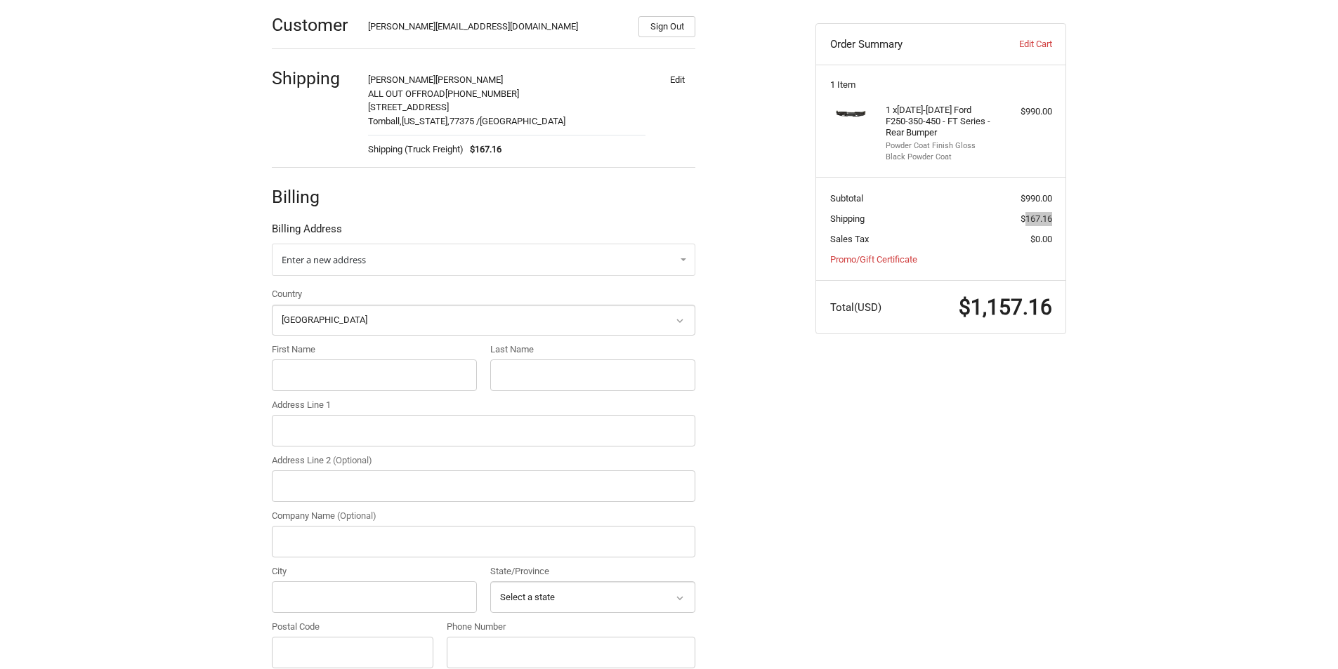
scroll to position [249, 0]
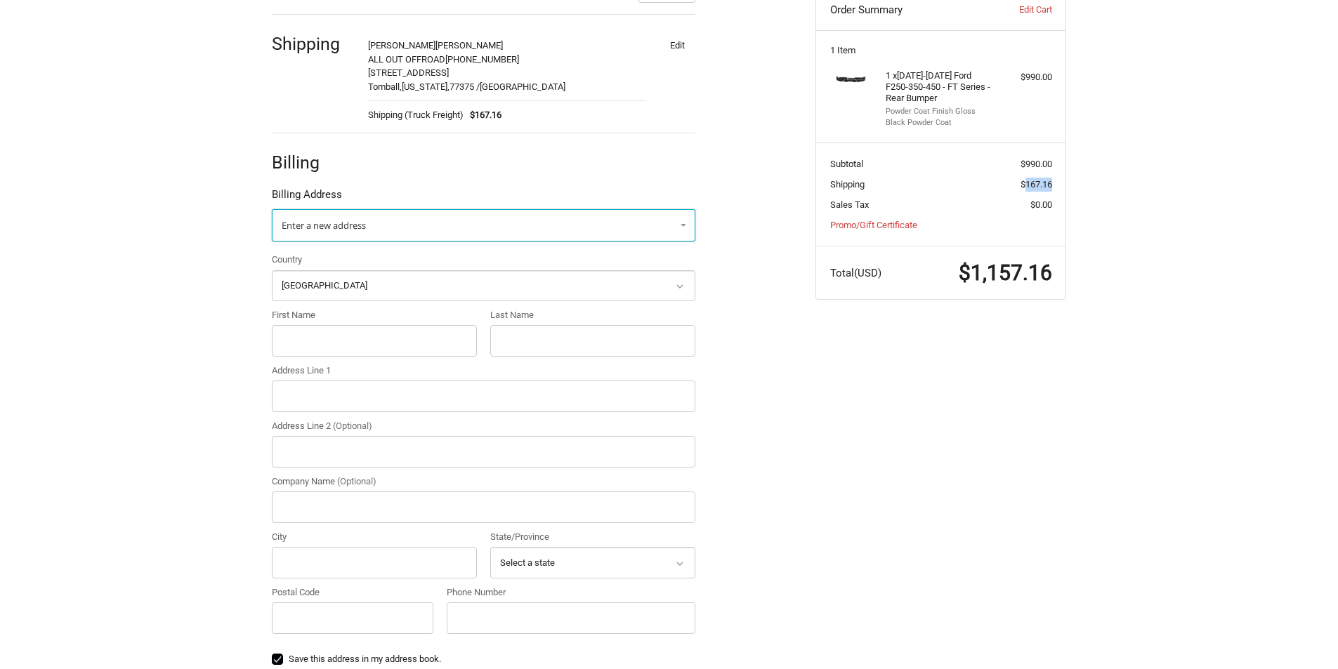
click at [379, 230] on link "Enter a new address" at bounding box center [484, 225] width 424 height 32
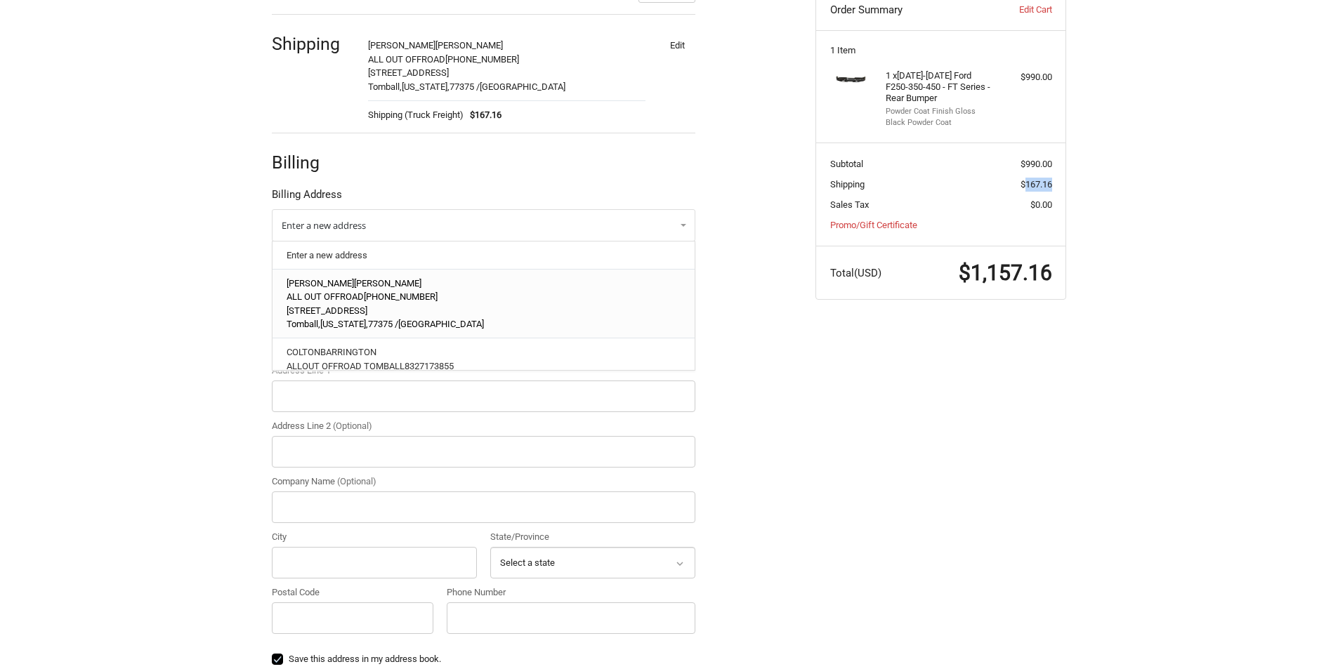
click at [379, 297] on span "832-717-3855" at bounding box center [401, 297] width 74 height 11
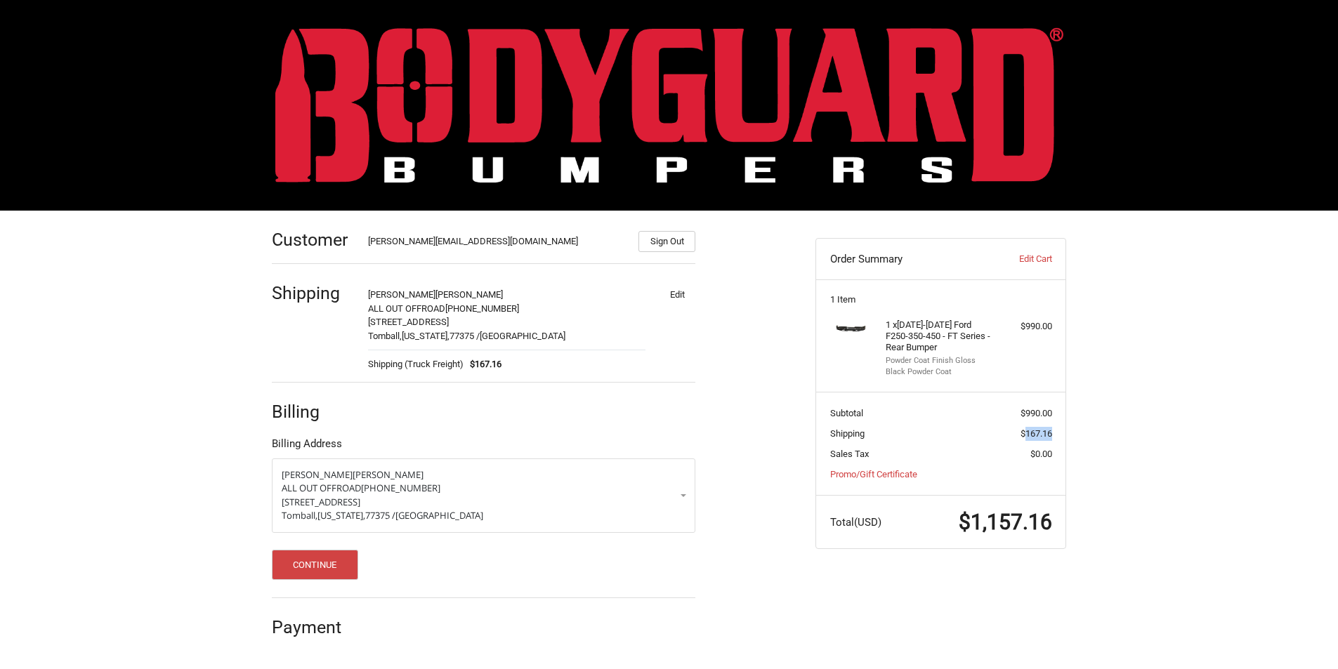
scroll to position [0, 0]
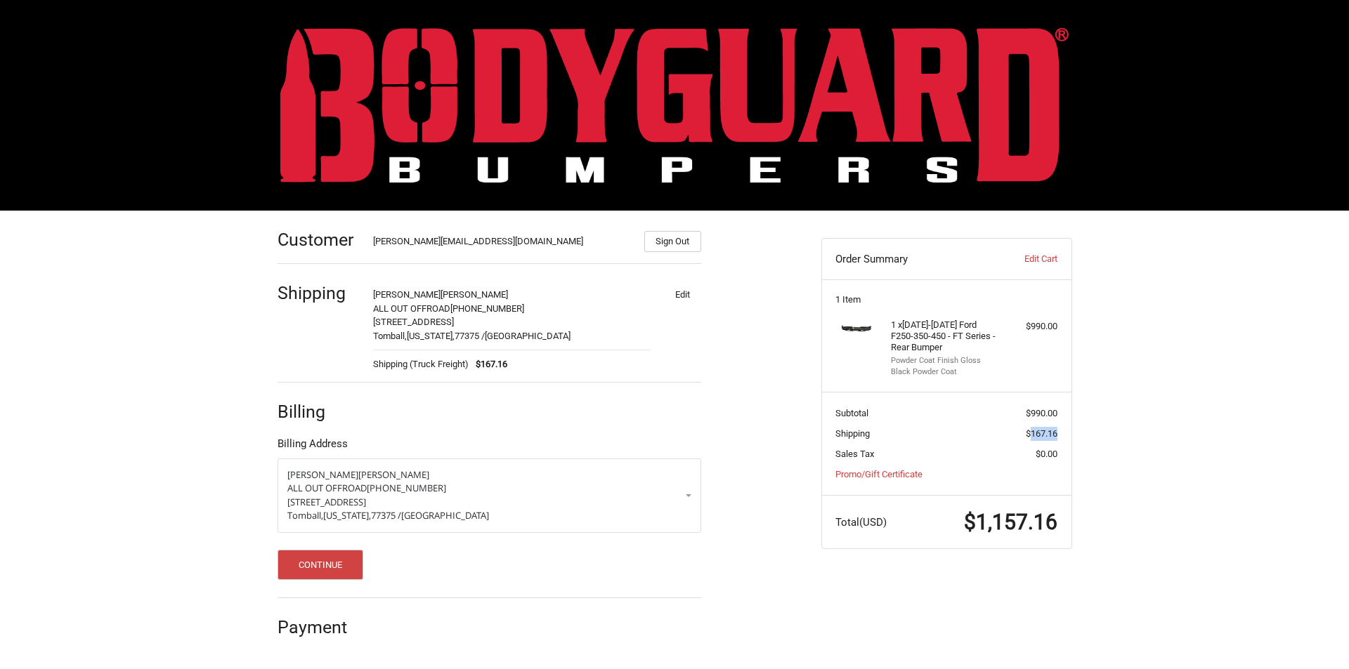
click at [679, 300] on button "Edit" at bounding box center [682, 294] width 37 height 20
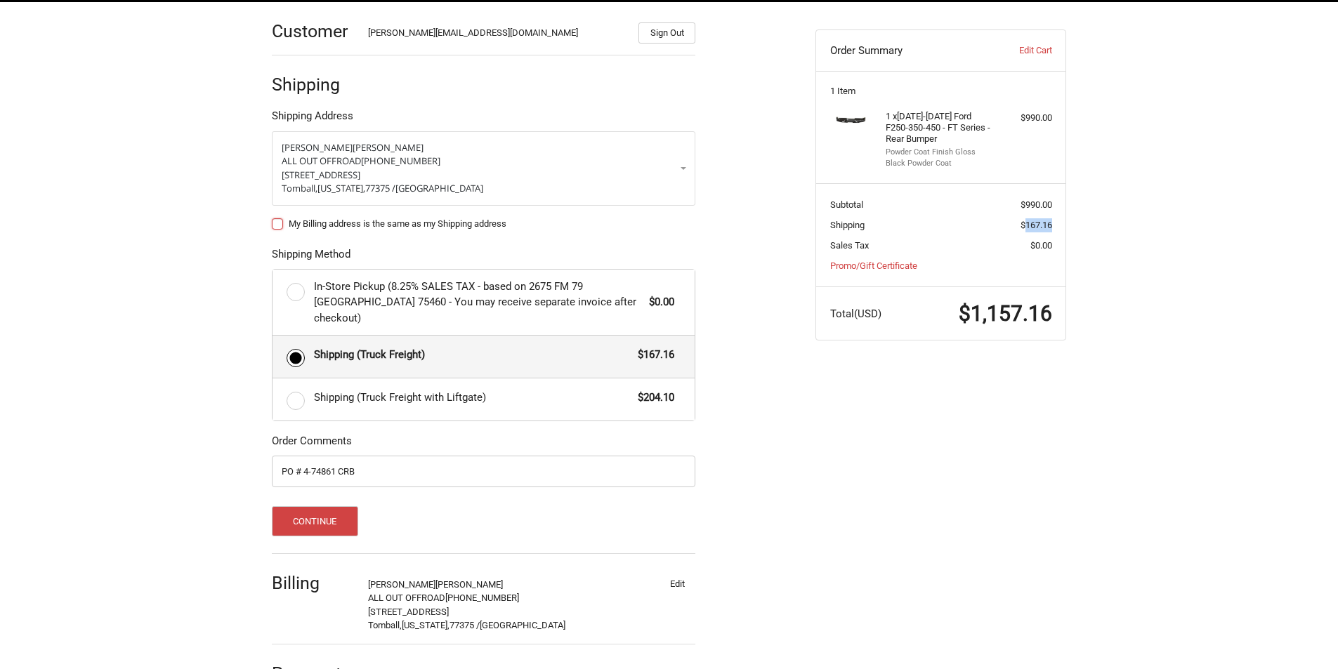
scroll to position [235, 0]
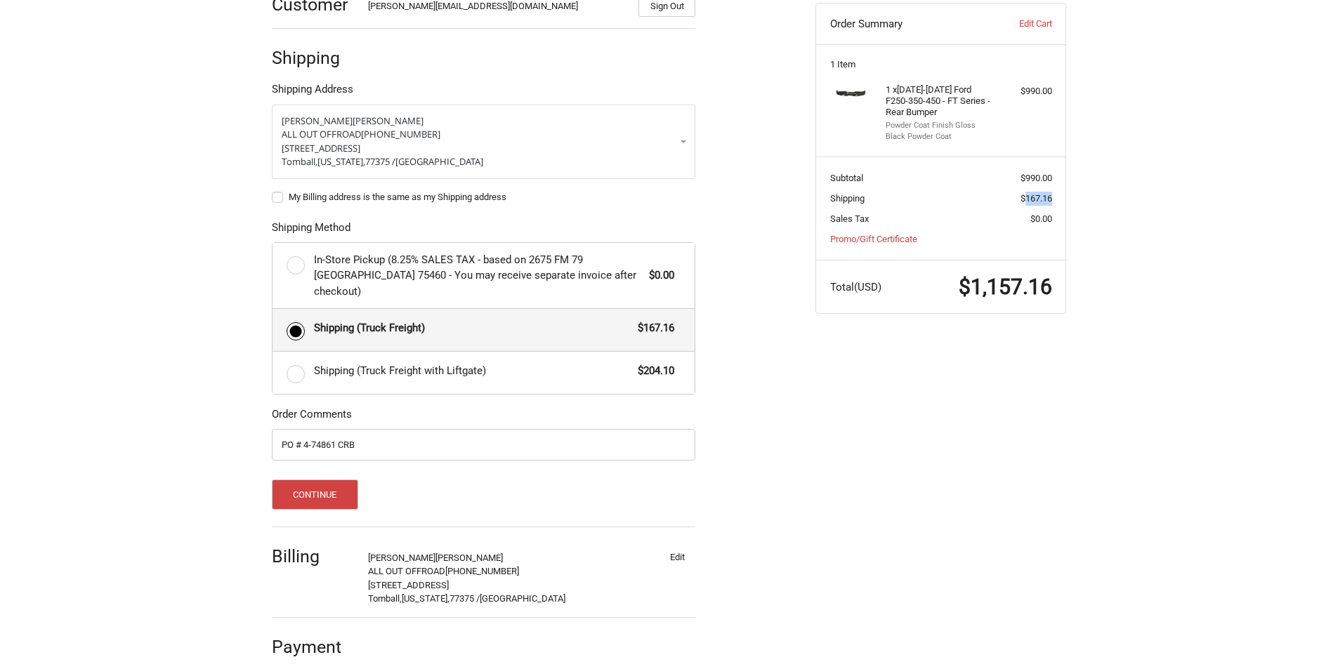
click at [669, 548] on button "Edit" at bounding box center [677, 558] width 37 height 20
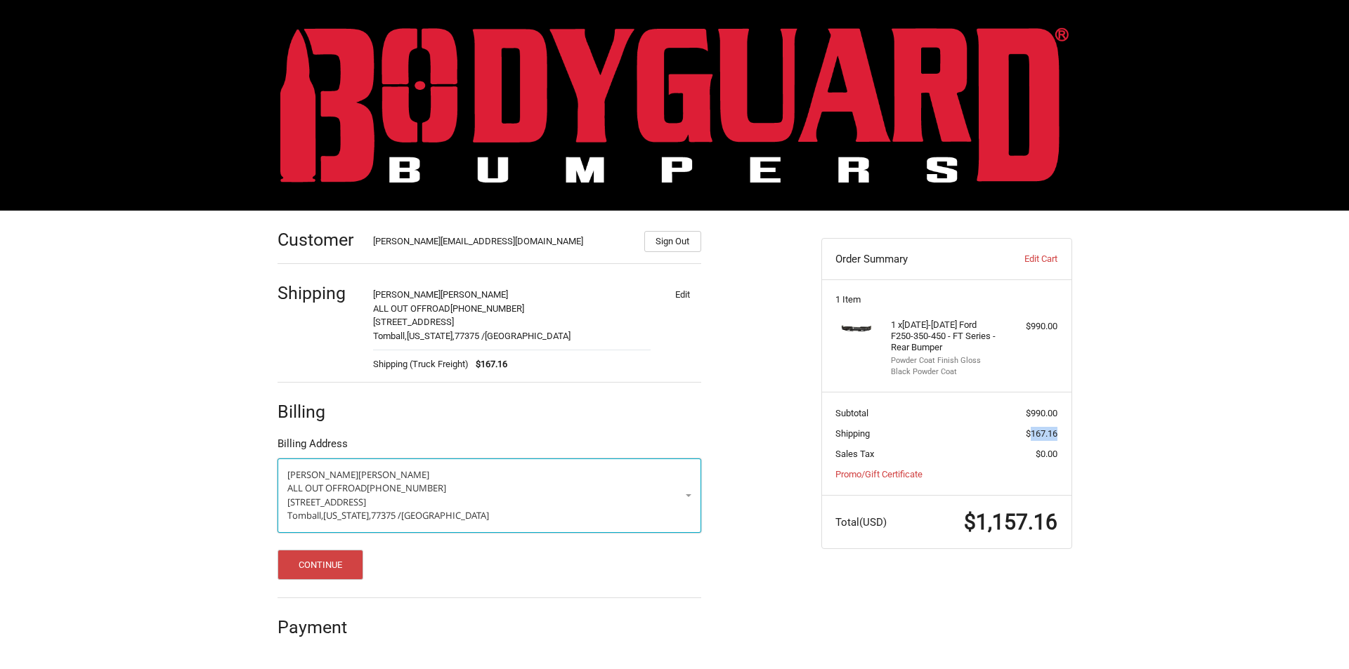
click at [686, 496] on link "Reid Rollinson ALL OUT OFFROAD 832-717-3855 10330 Grand Pkwy West Tomball, Texa…" at bounding box center [489, 496] width 424 height 74
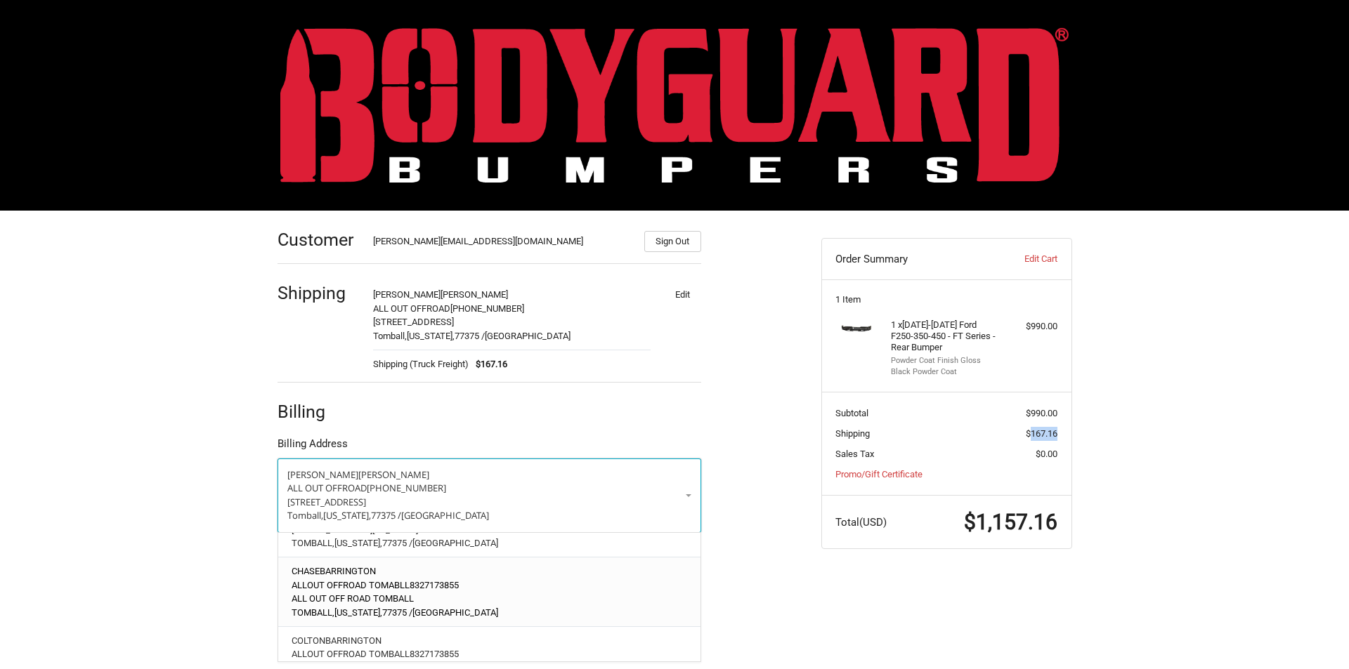
scroll to position [281, 0]
click at [465, 578] on p "ALLOUT OFFROAD TOMBALL 8327173855" at bounding box center [489, 584] width 395 height 14
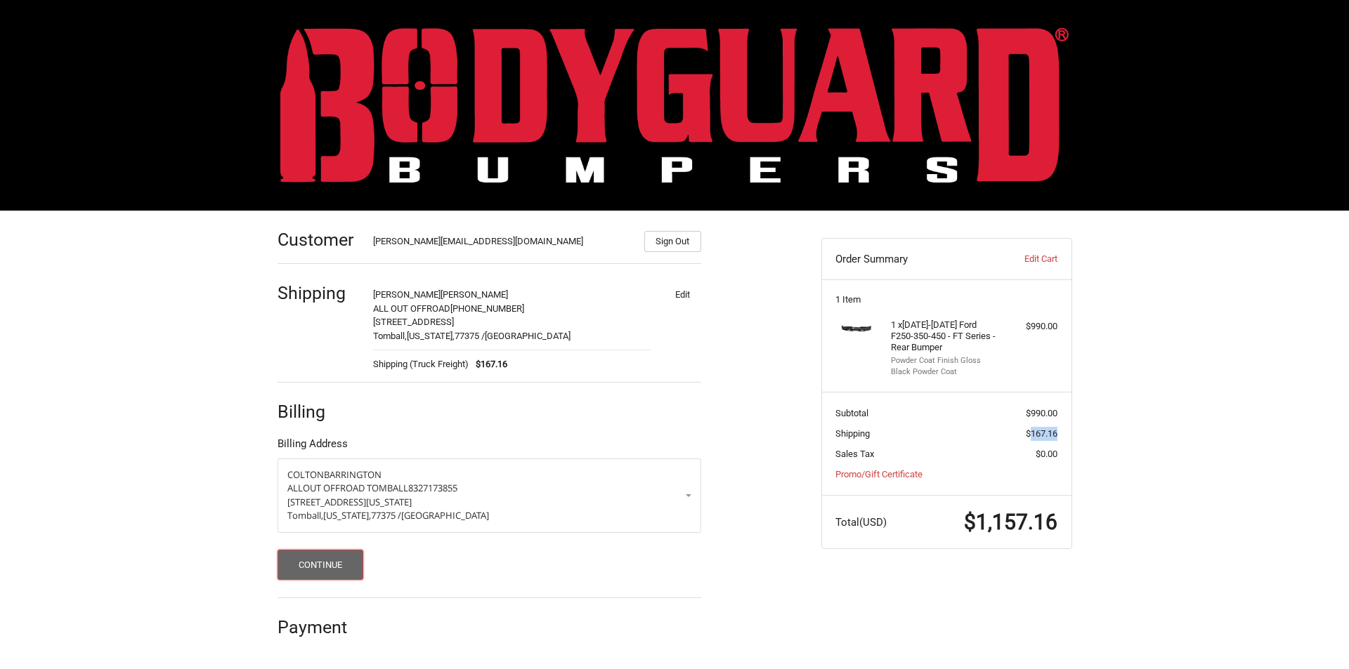
click at [298, 558] on button "Continue" at bounding box center [320, 565] width 86 height 30
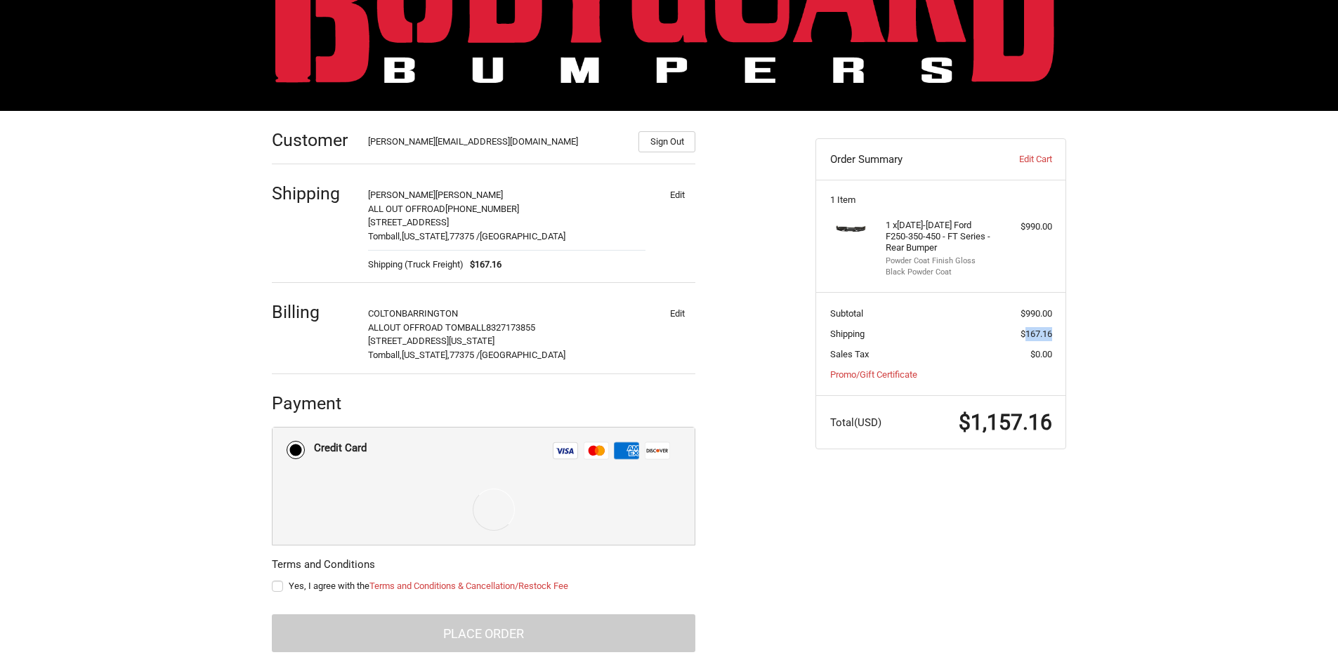
scroll to position [114, 0]
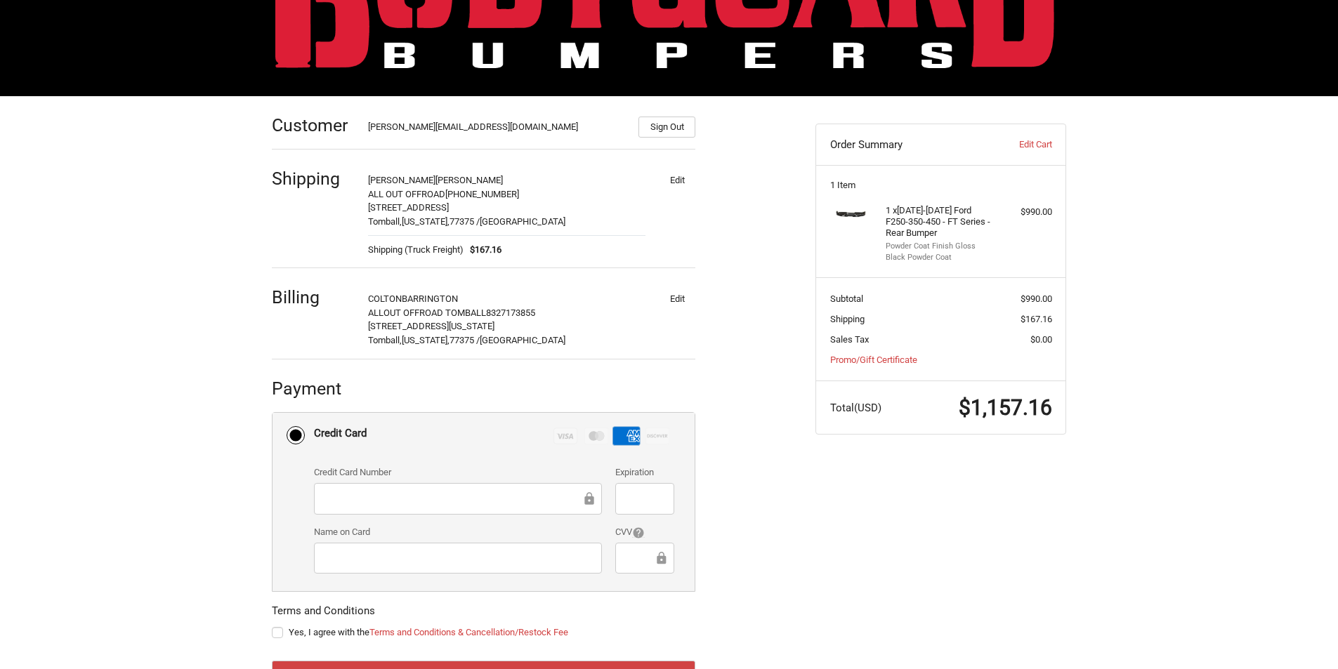
click at [849, 619] on div "Customer chrisd@alloutoffroad.com Sign Out Shipping Reid Rollinson ALL OUT OFFR…" at bounding box center [669, 413] width 843 height 634
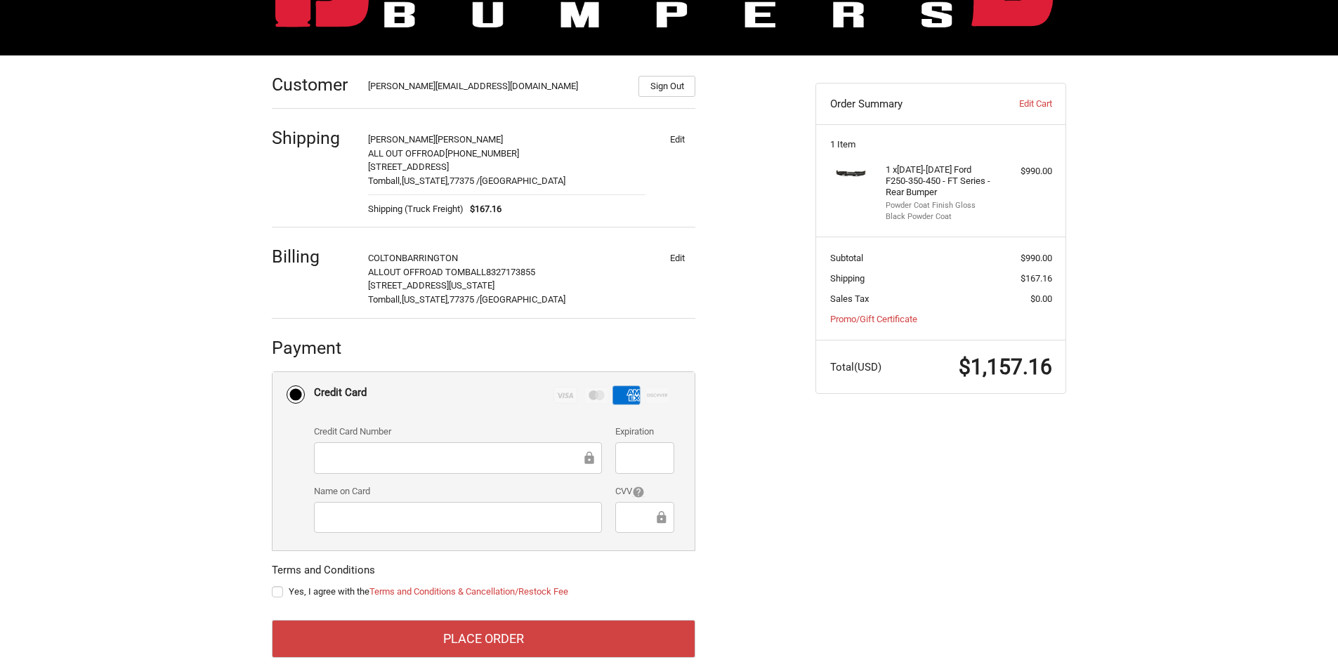
scroll to position [176, 0]
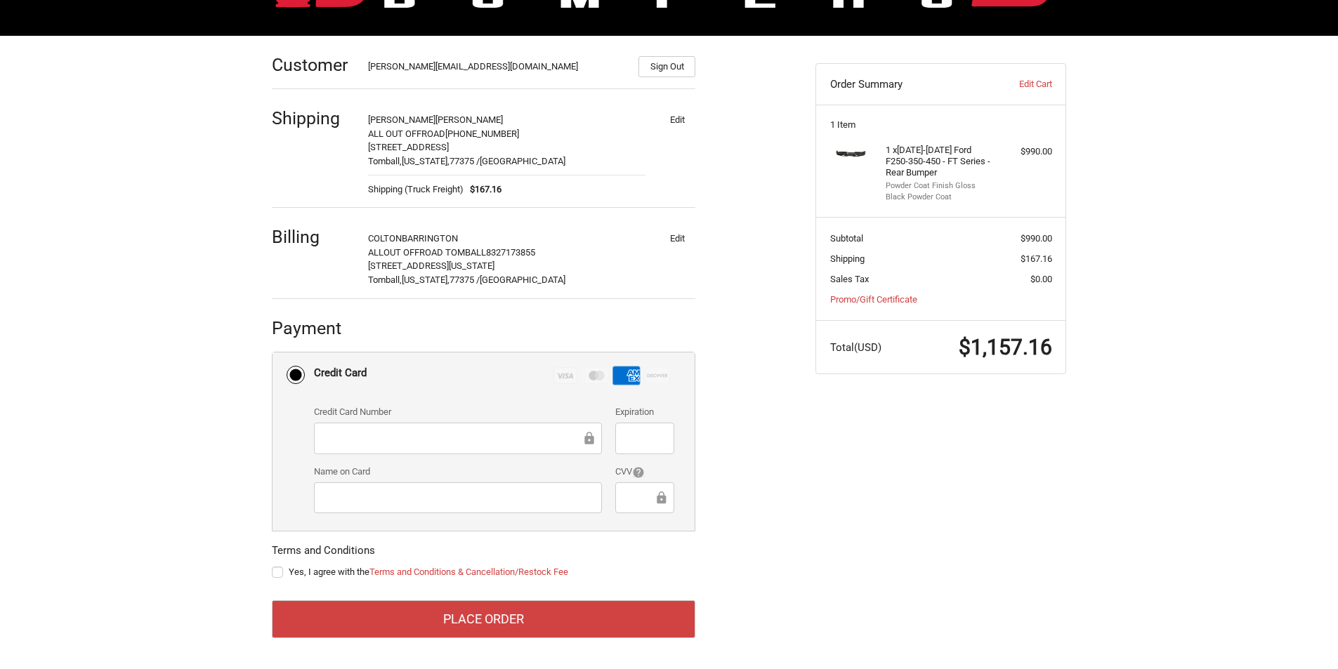
click at [275, 569] on label "Yes, I agree with the Terms and Conditions & Cancellation/Restock Fee" at bounding box center [484, 572] width 424 height 11
click at [273, 566] on input "Yes, I agree with the Terms and Conditions & Cancellation/Restock Fee" at bounding box center [272, 565] width 1 height 1
checkbox input "true"
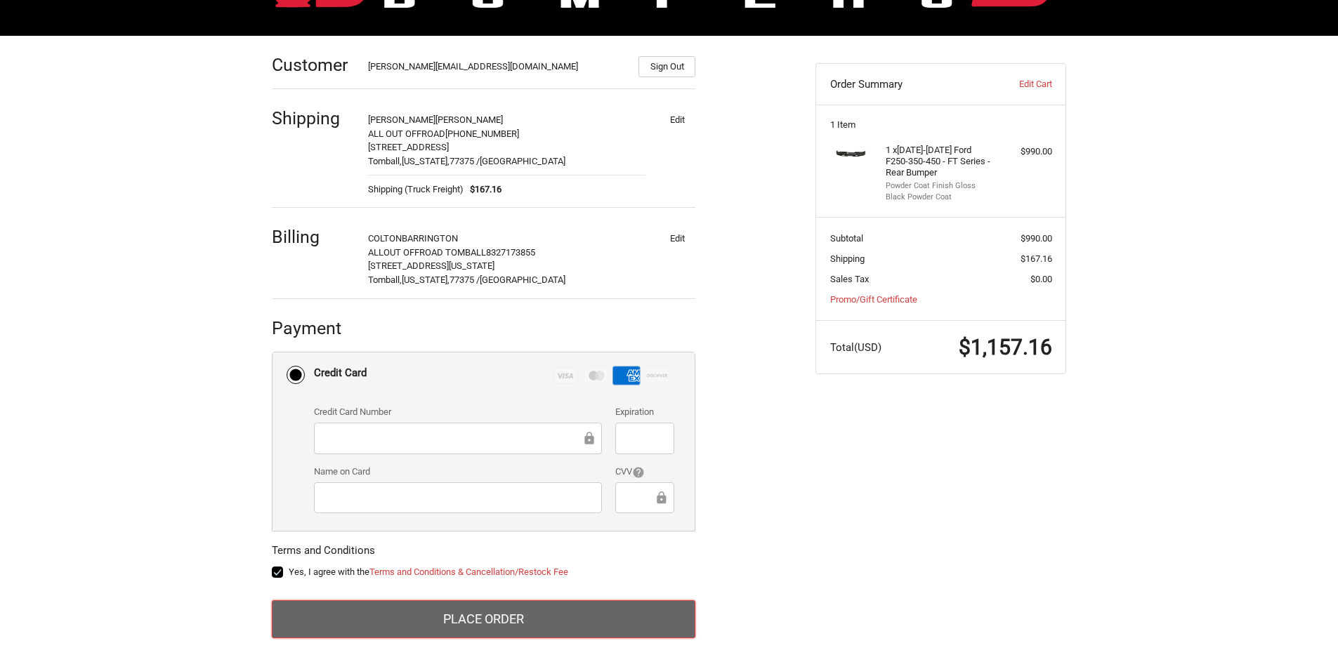
click at [393, 616] on button "Place Order" at bounding box center [484, 620] width 424 height 38
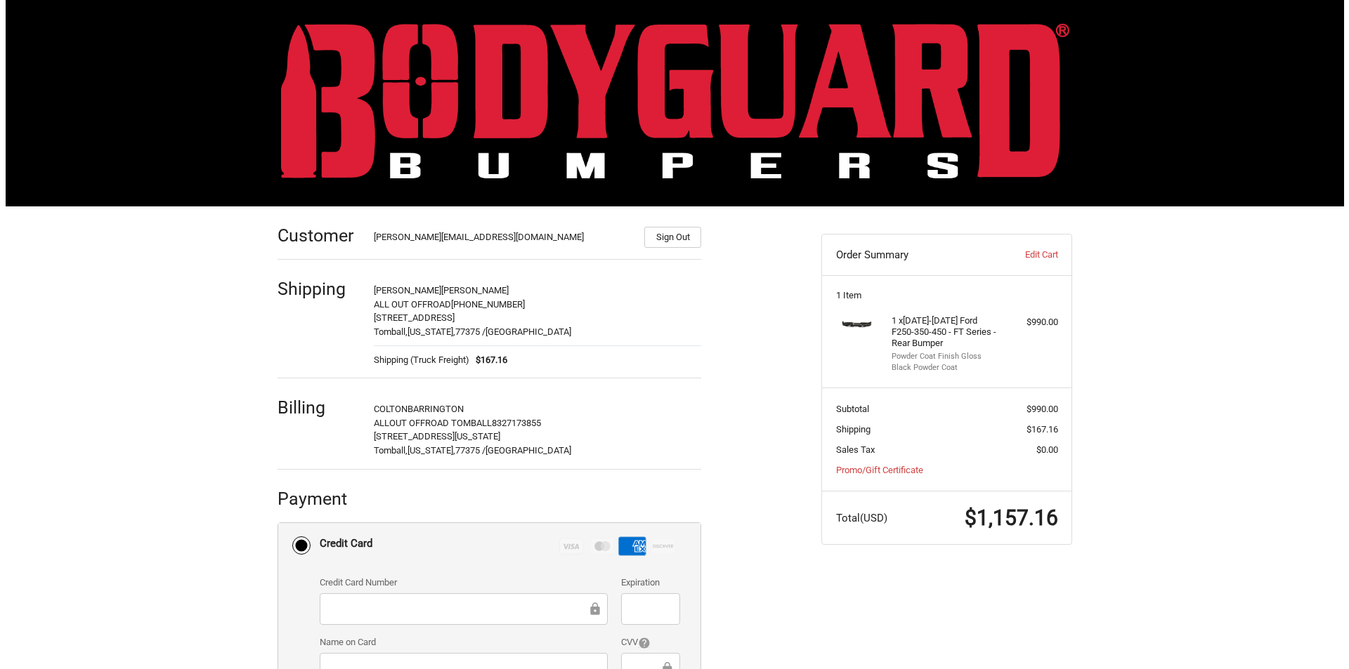
scroll to position [0, 0]
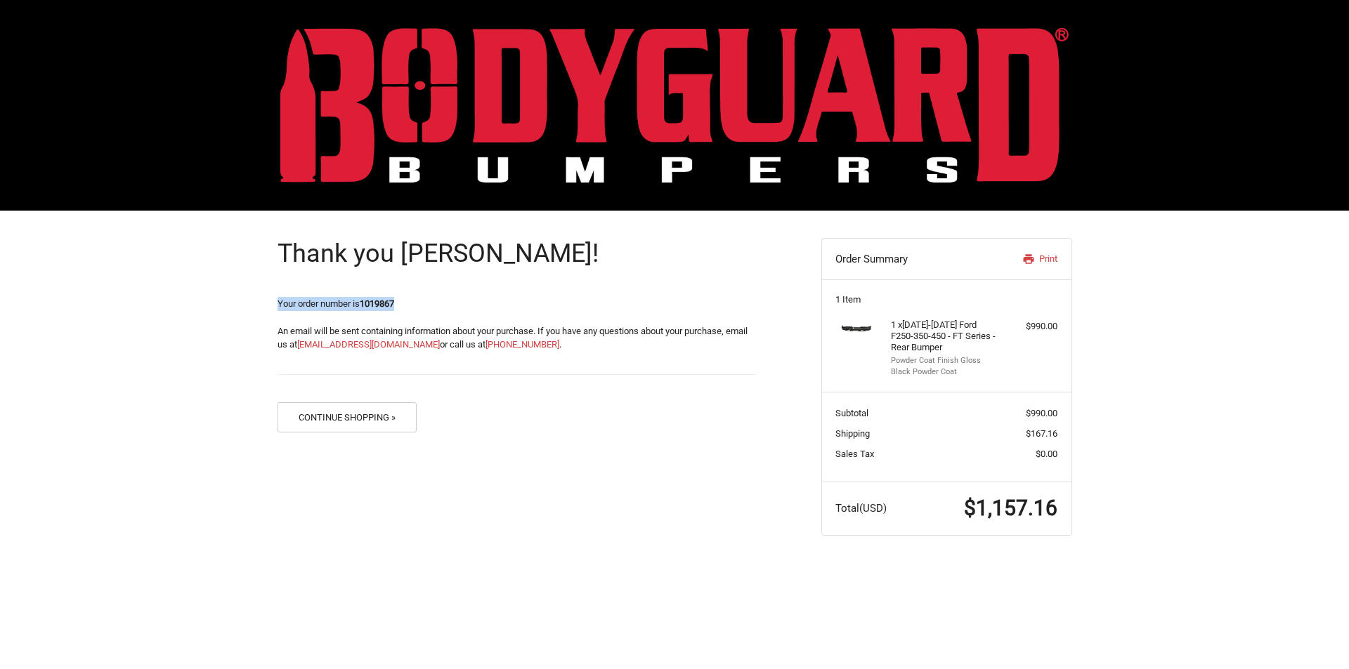
drag, startPoint x: 367, startPoint y: 301, endPoint x: 252, endPoint y: 297, distance: 115.2
click at [252, 297] on div "Thank you [PERSON_NAME]! Your order number is 1019867 An email will be sent con…" at bounding box center [674, 387] width 1349 height 353
copy span "Your order number is 1019867"
